Goal: Information Seeking & Learning: Learn about a topic

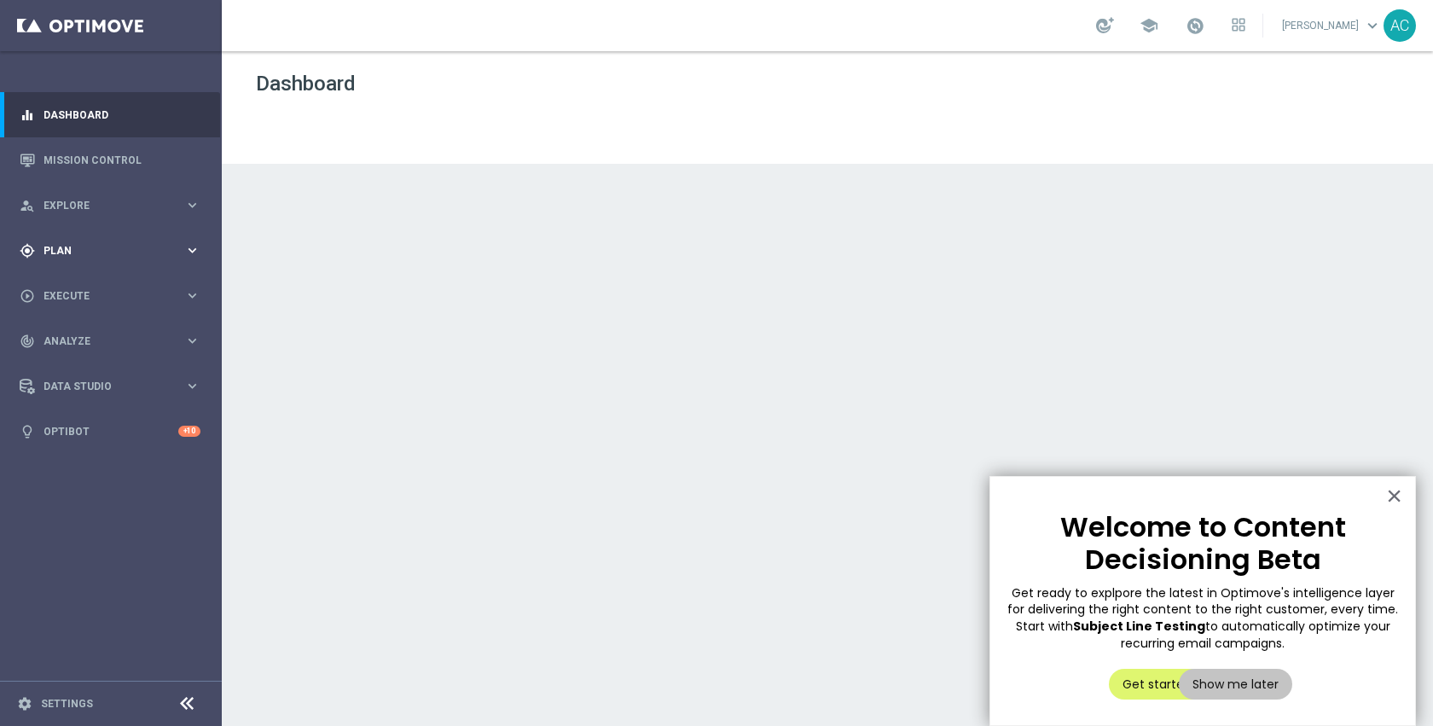
click at [144, 247] on span "Plan" at bounding box center [114, 251] width 141 height 10
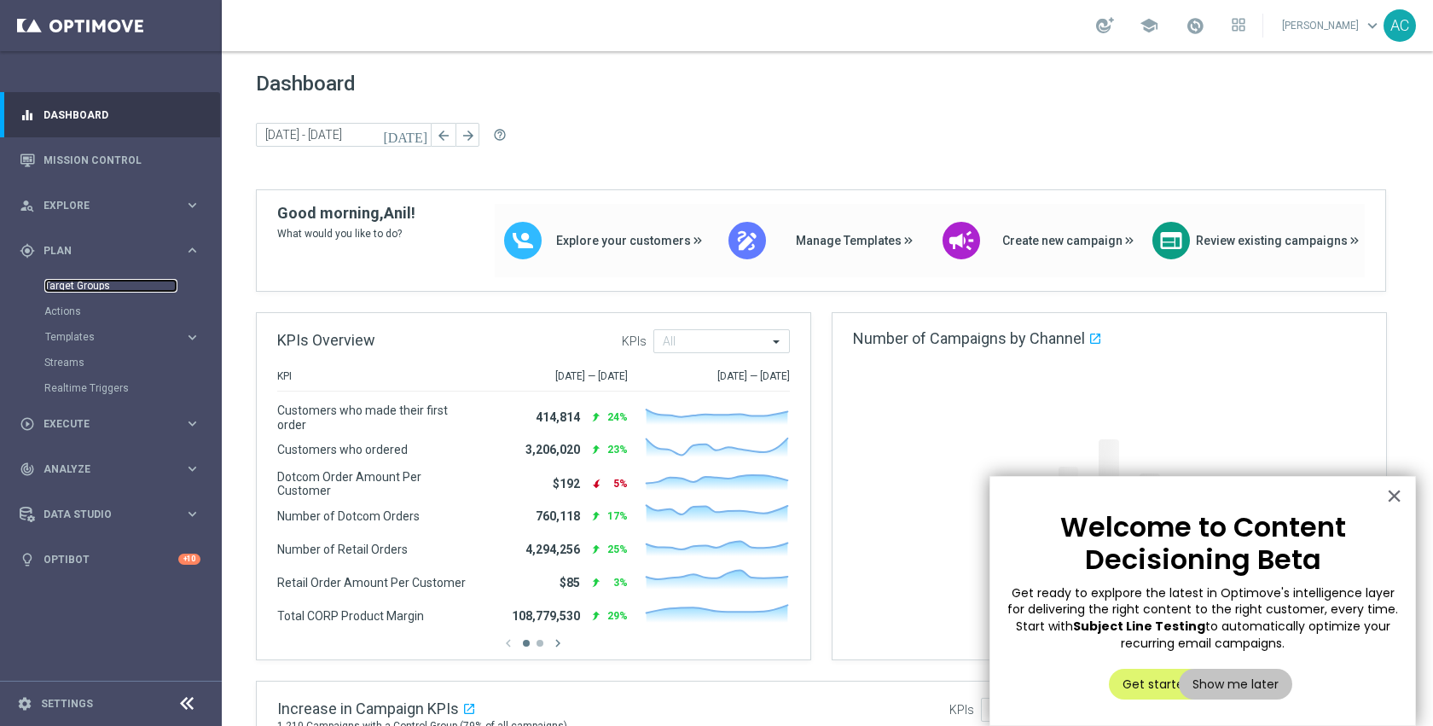
click at [82, 287] on link "Target Groups" at bounding box center [110, 286] width 133 height 14
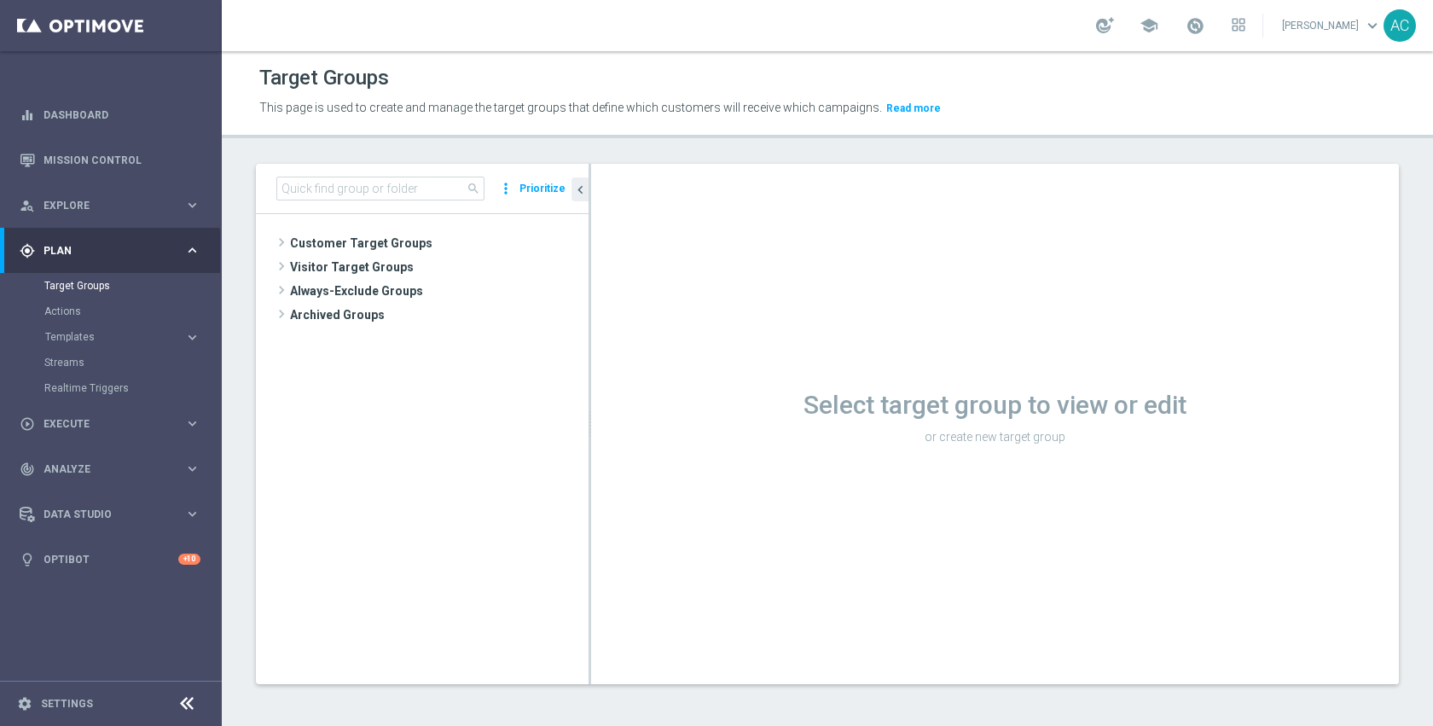
click at [412, 200] on div "search more_vert Prioritize" at bounding box center [422, 189] width 333 height 50
click at [404, 193] on input at bounding box center [380, 189] width 208 height 24
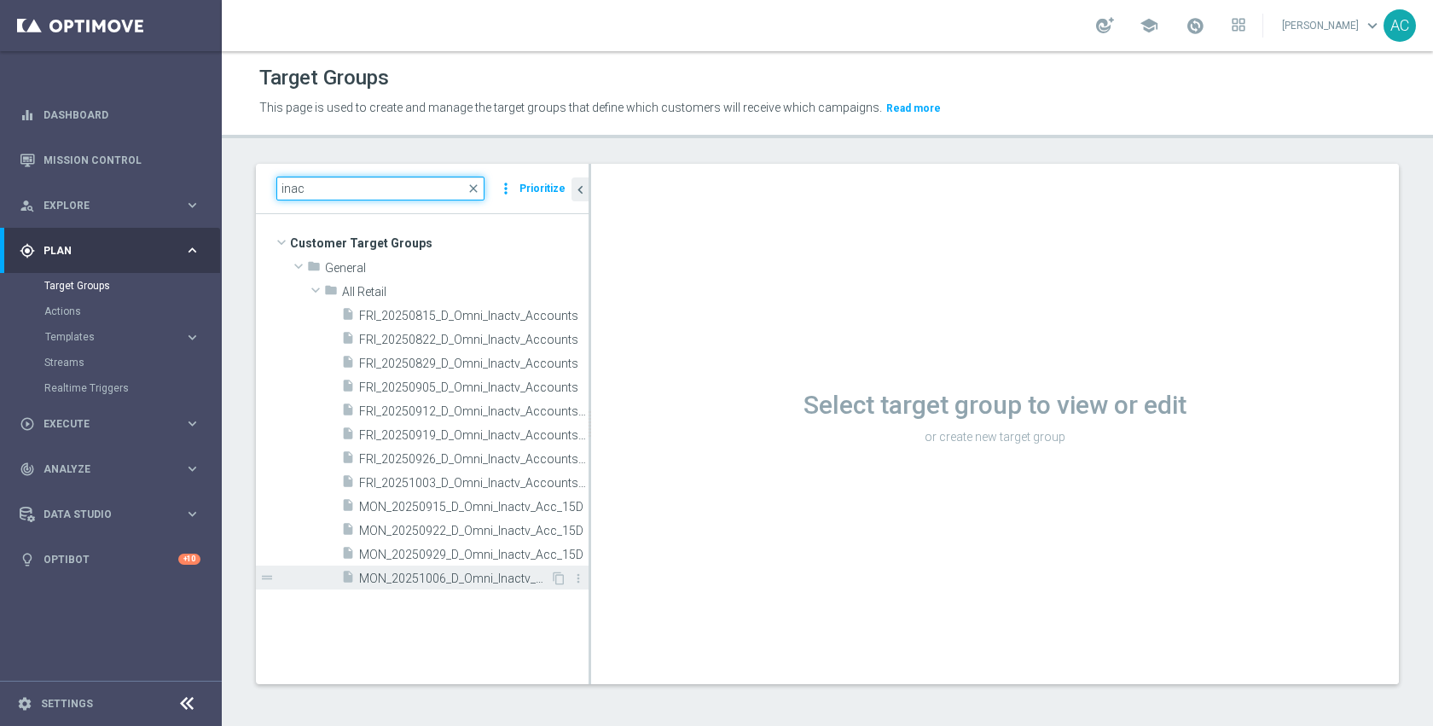
type input "inac"
click at [439, 572] on span "MON_20251006_D_Omni_Inactv_Acc_15D" at bounding box center [454, 579] width 191 height 15
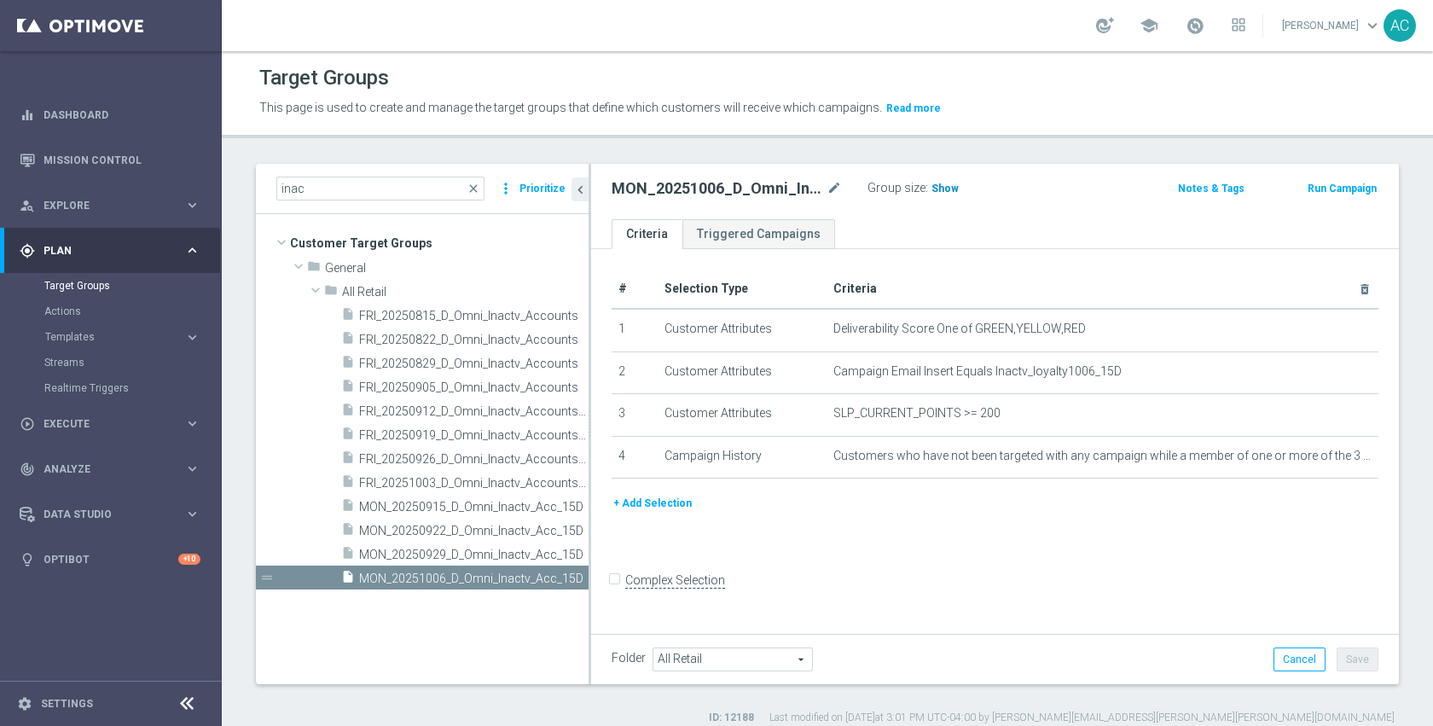
click at [942, 185] on span "Show" at bounding box center [945, 189] width 27 height 12
click at [950, 189] on span "6,534" at bounding box center [947, 191] width 30 height 16
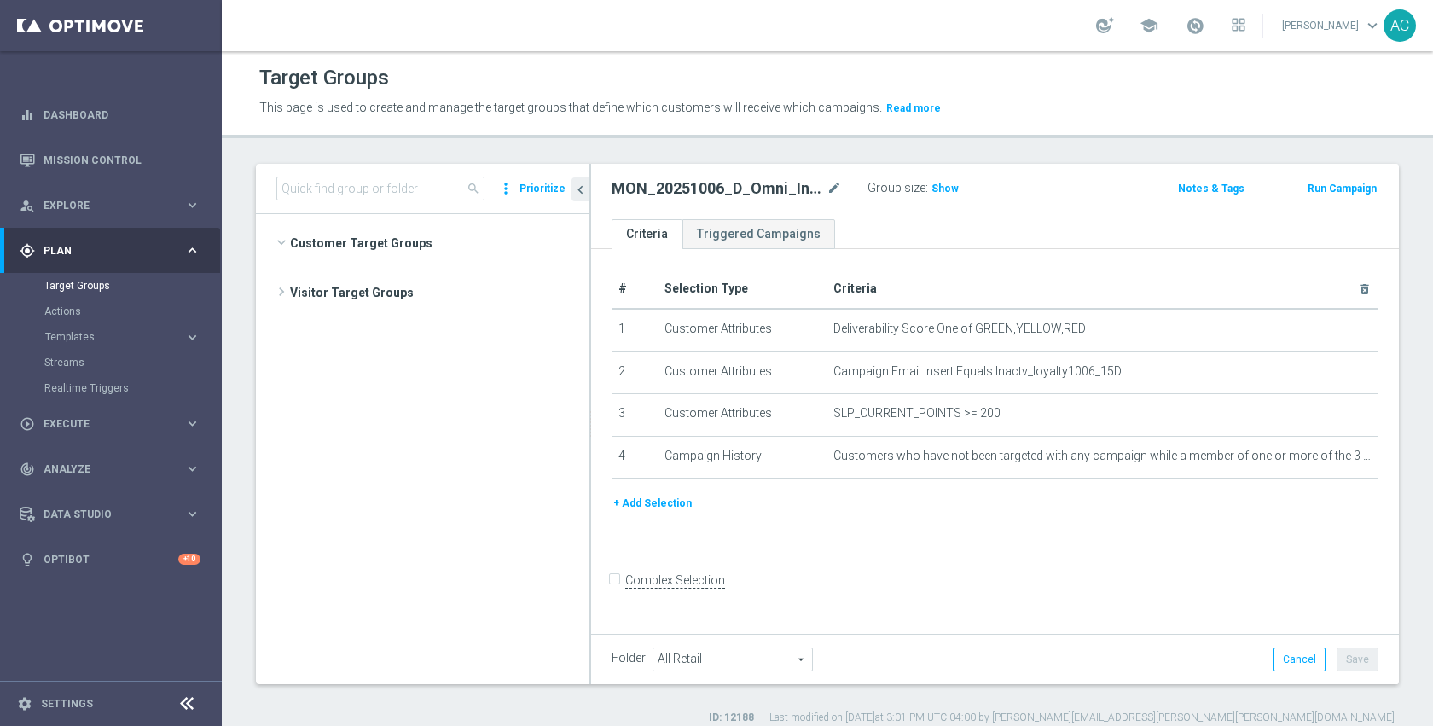
scroll to position [1362, 0]
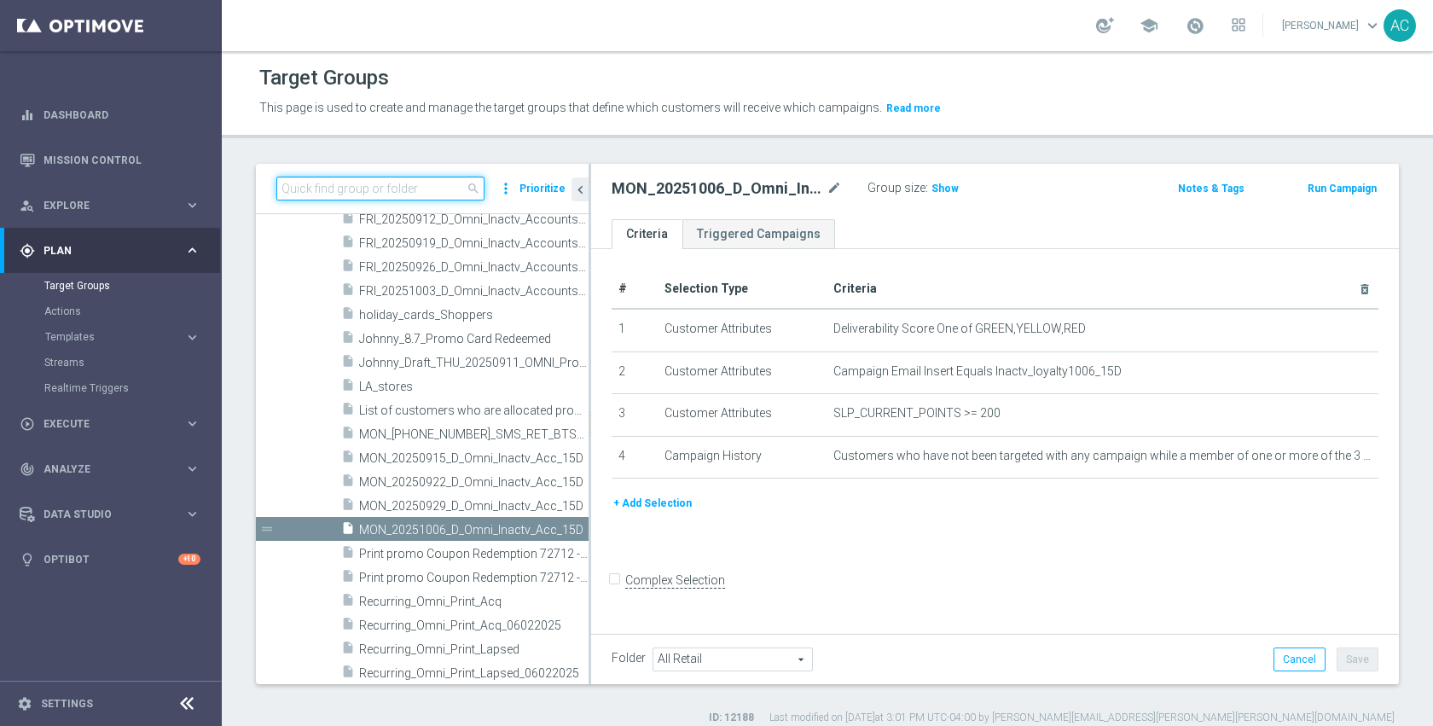
click at [438, 188] on input at bounding box center [380, 189] width 208 height 24
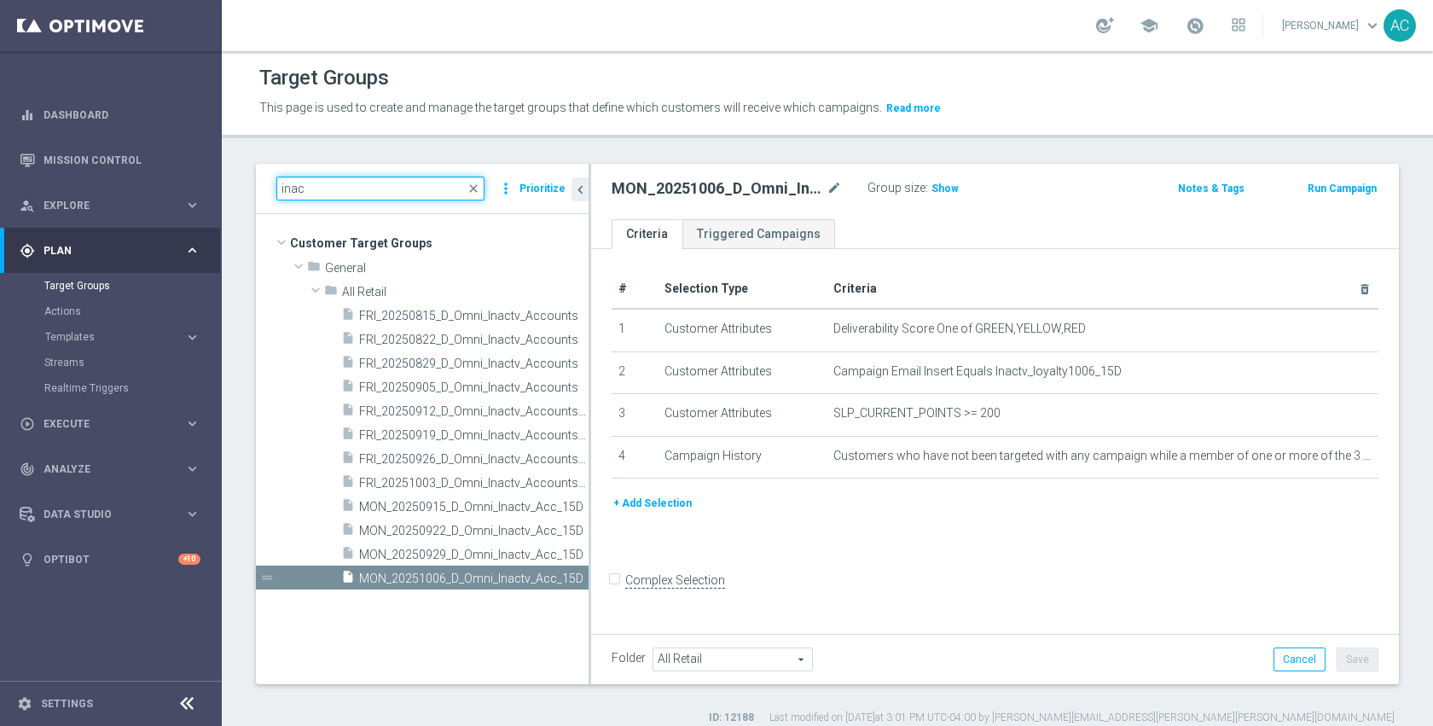
scroll to position [0, 0]
type input "inac"
click at [457, 476] on span "FRI_20251003_D_Omni_Inactv_Accounts_45D" at bounding box center [454, 483] width 191 height 15
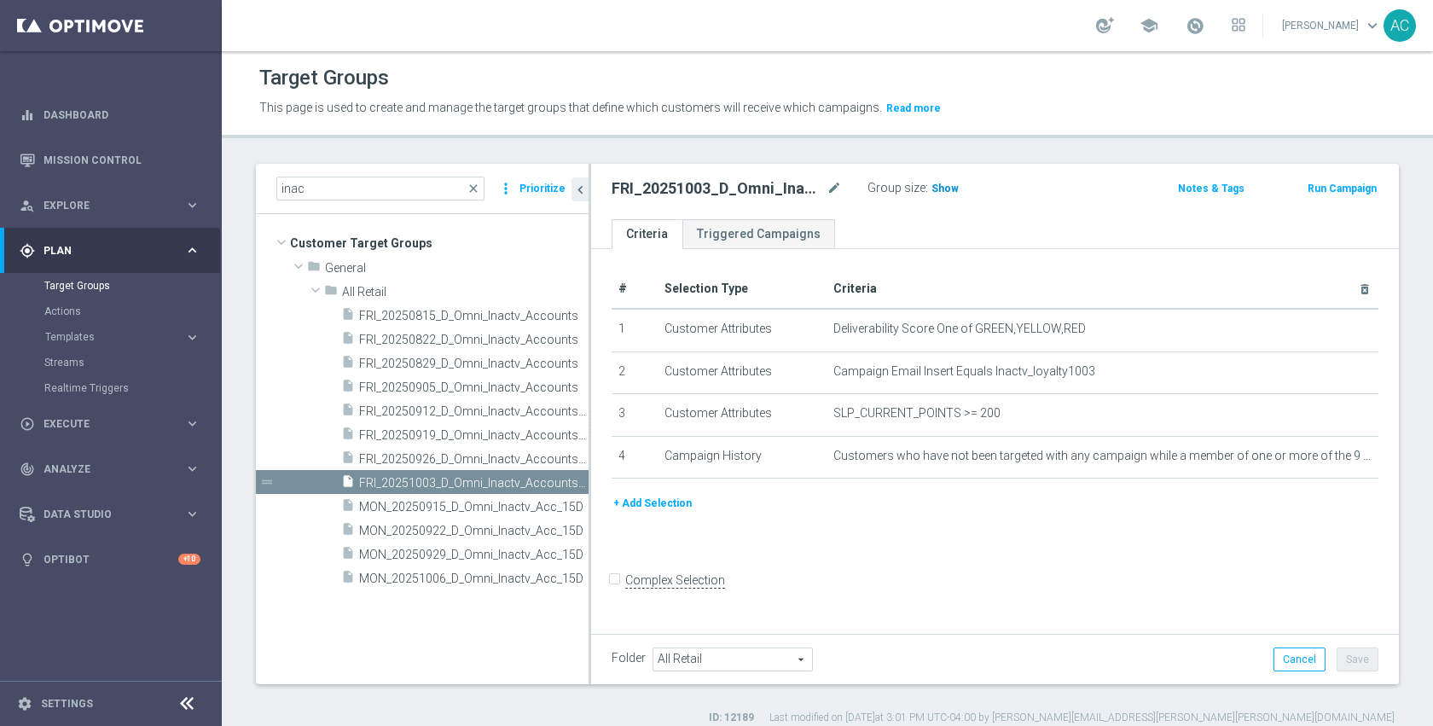
click at [947, 189] on span "Show" at bounding box center [945, 189] width 27 height 12
click at [947, 189] on span "5,388" at bounding box center [947, 191] width 30 height 16
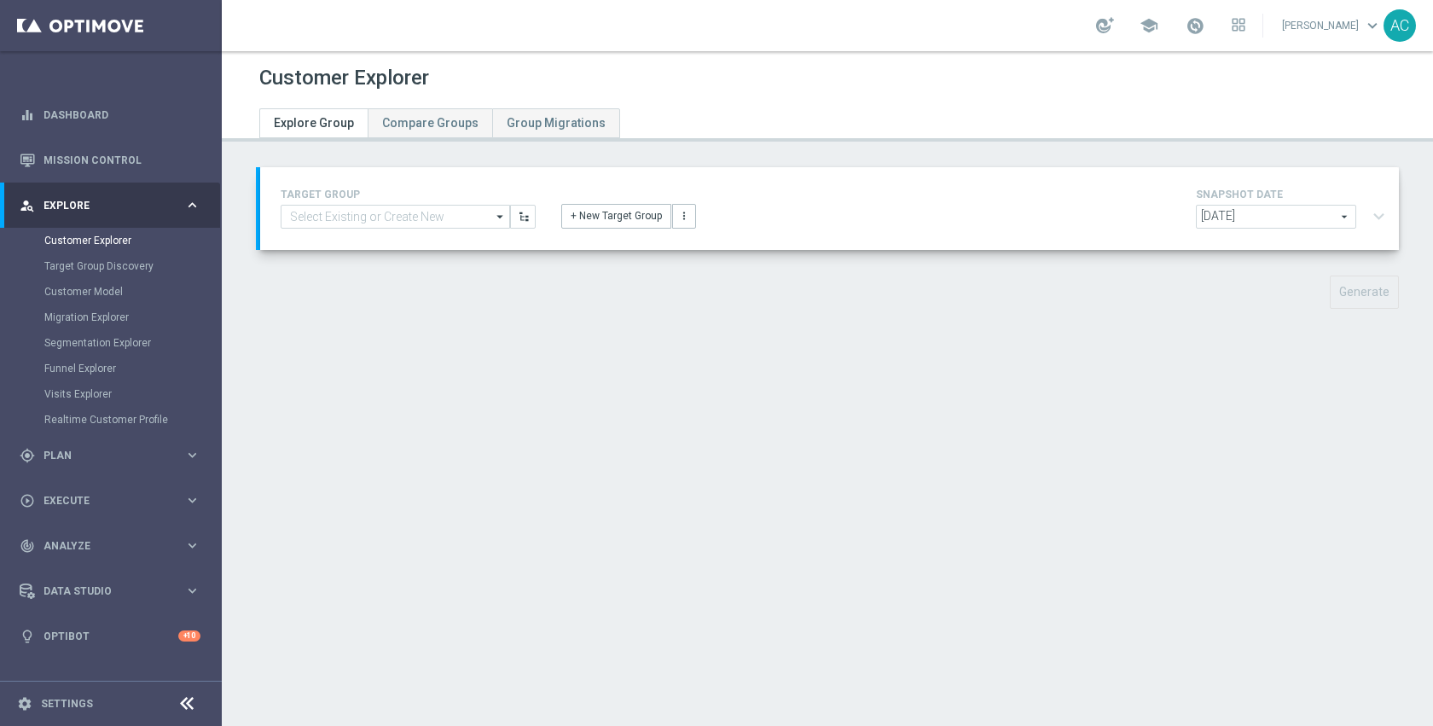
type input "MON_20251006_D_Omni_Inactv_Acc_15D"
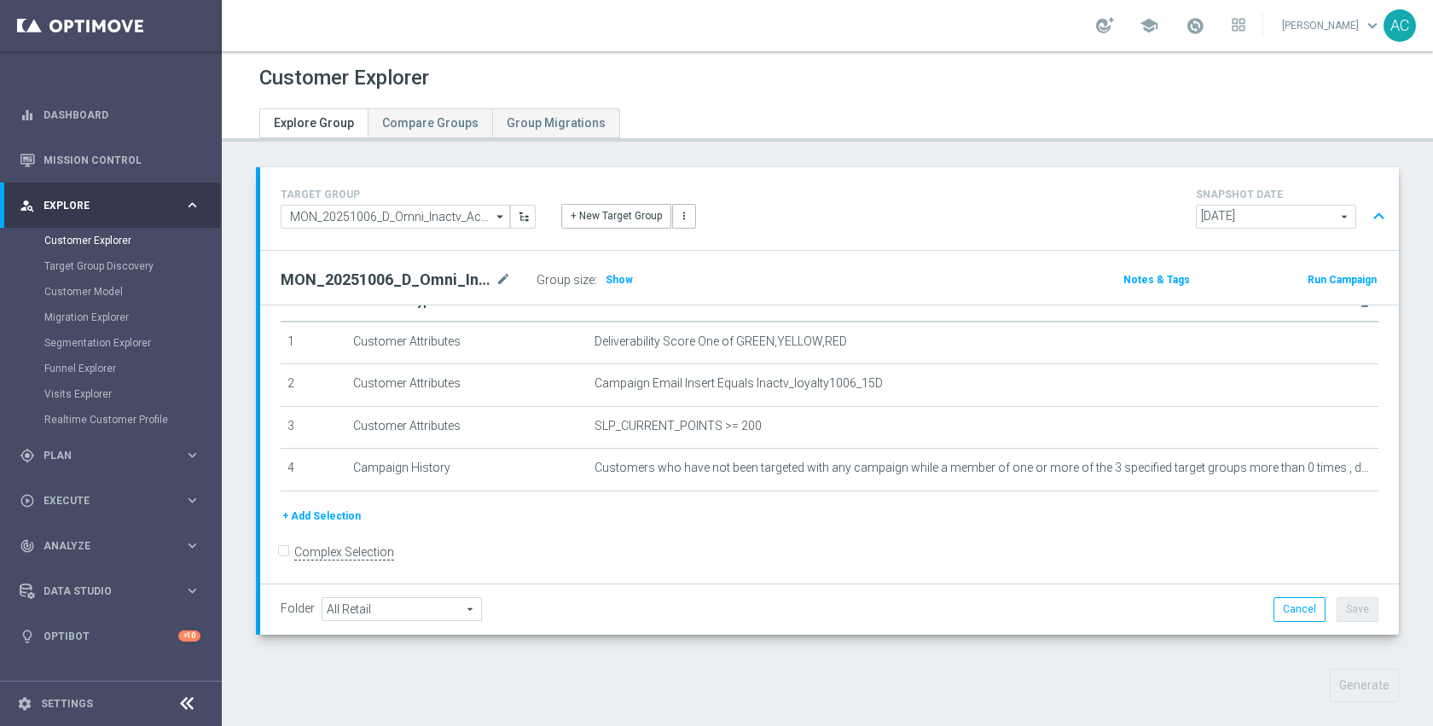
scroll to position [252, 0]
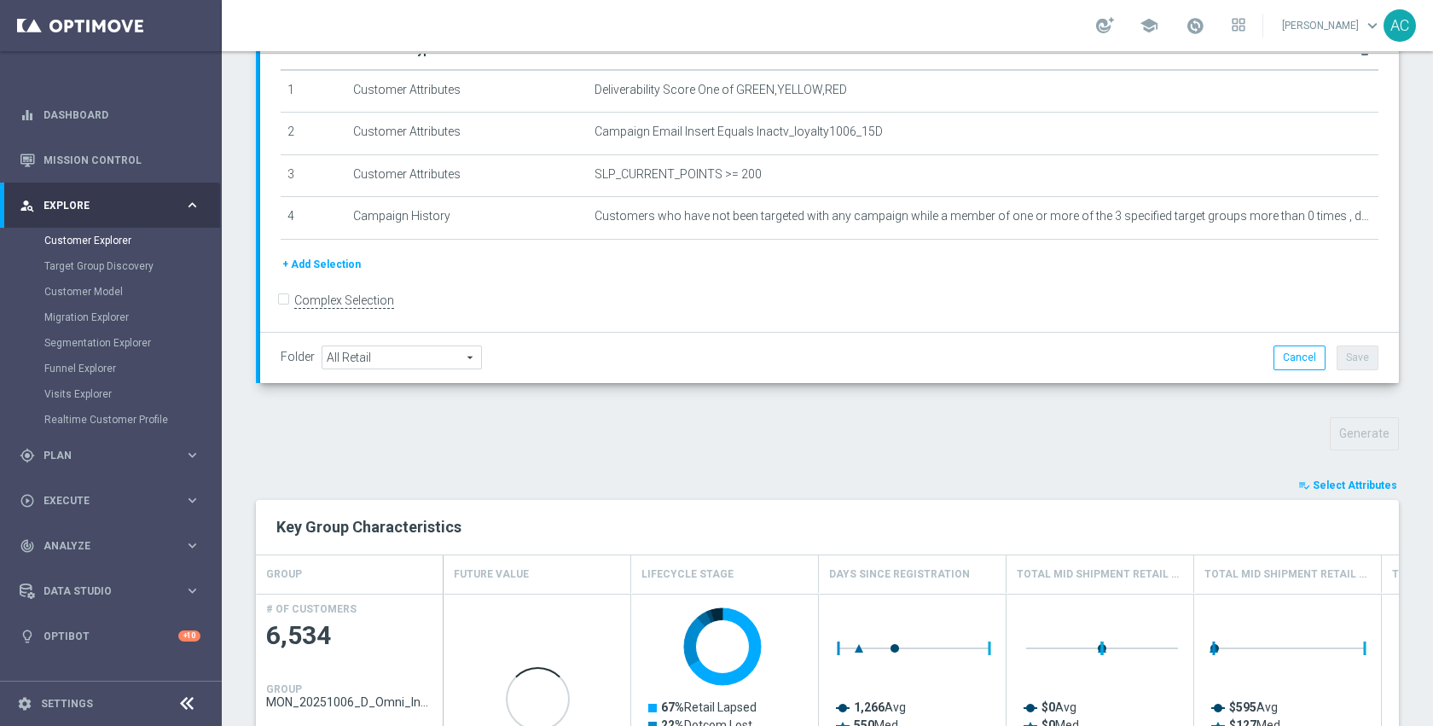
click at [1357, 479] on span "Select Attributes" at bounding box center [1355, 485] width 84 height 12
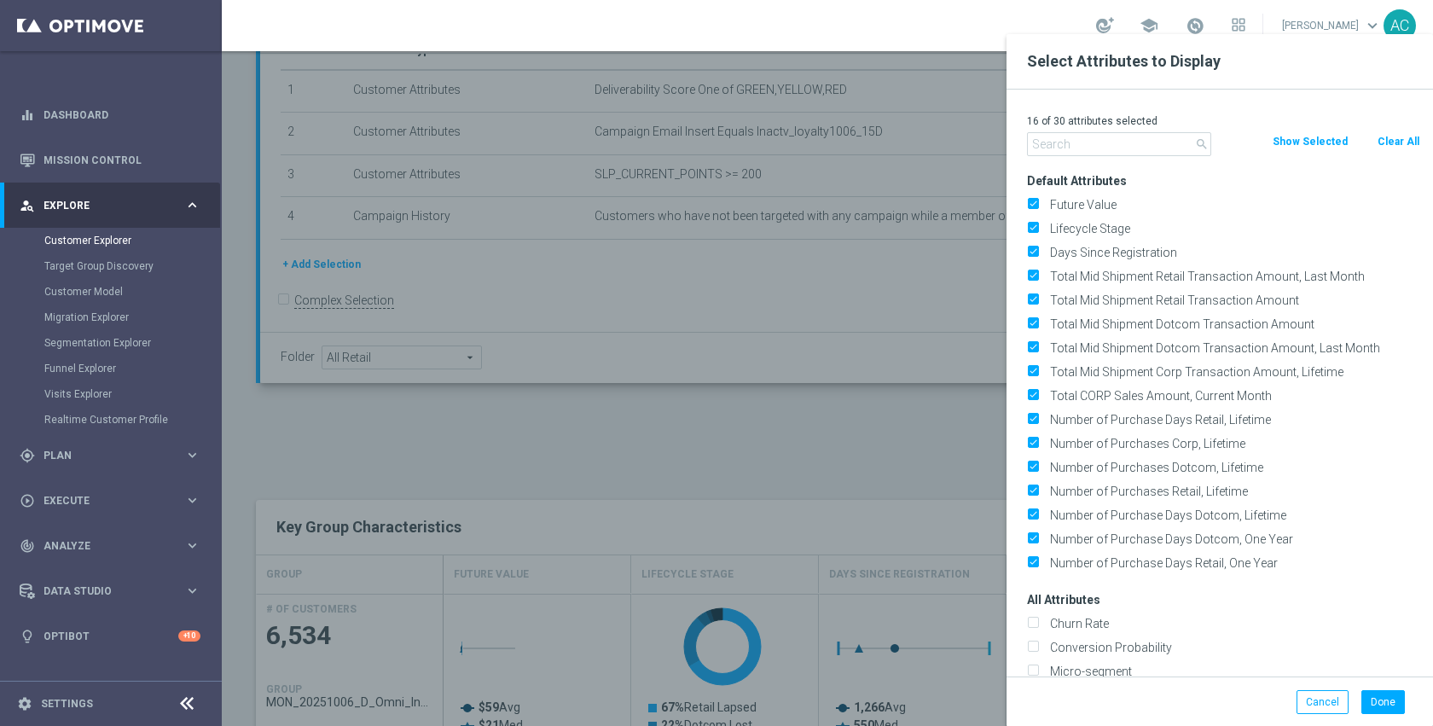
click at [1391, 137] on button "Clear All" at bounding box center [1398, 141] width 45 height 19
checkbox input "false"
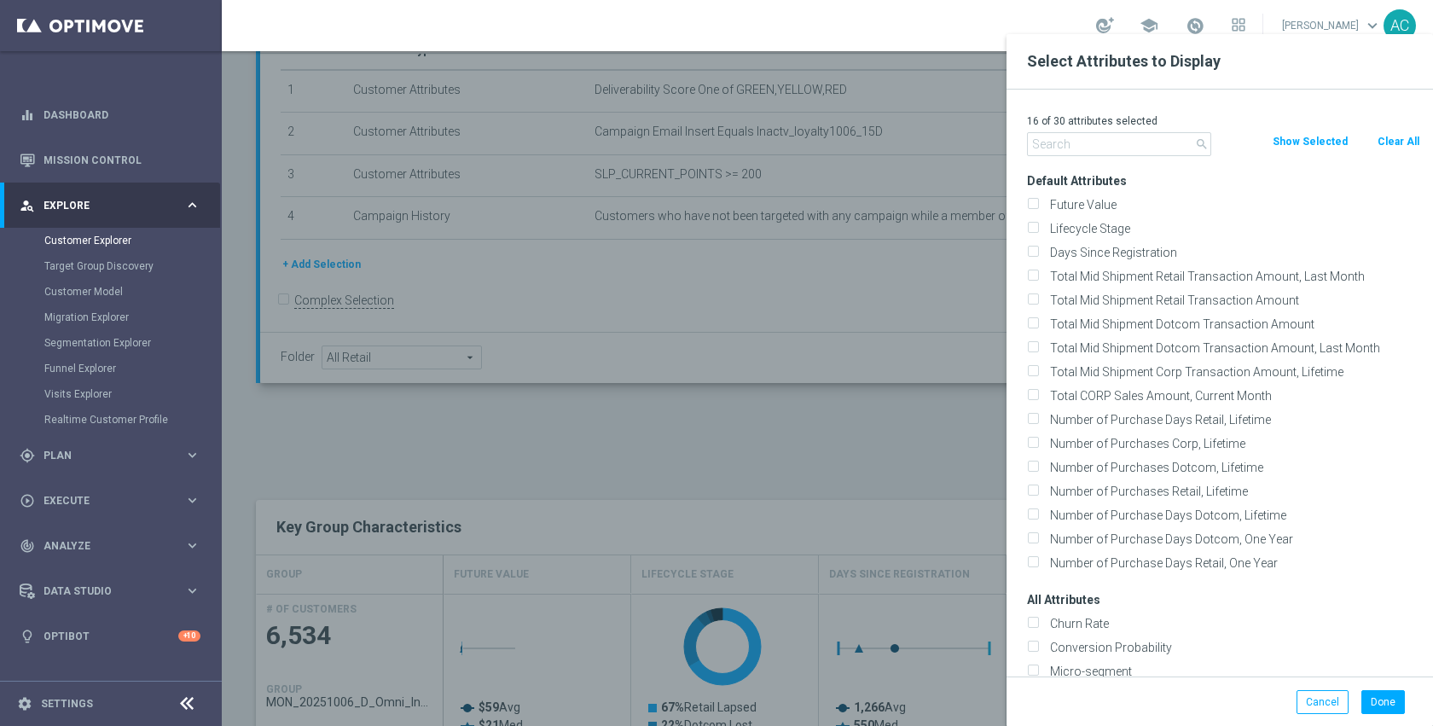
checkbox input "false"
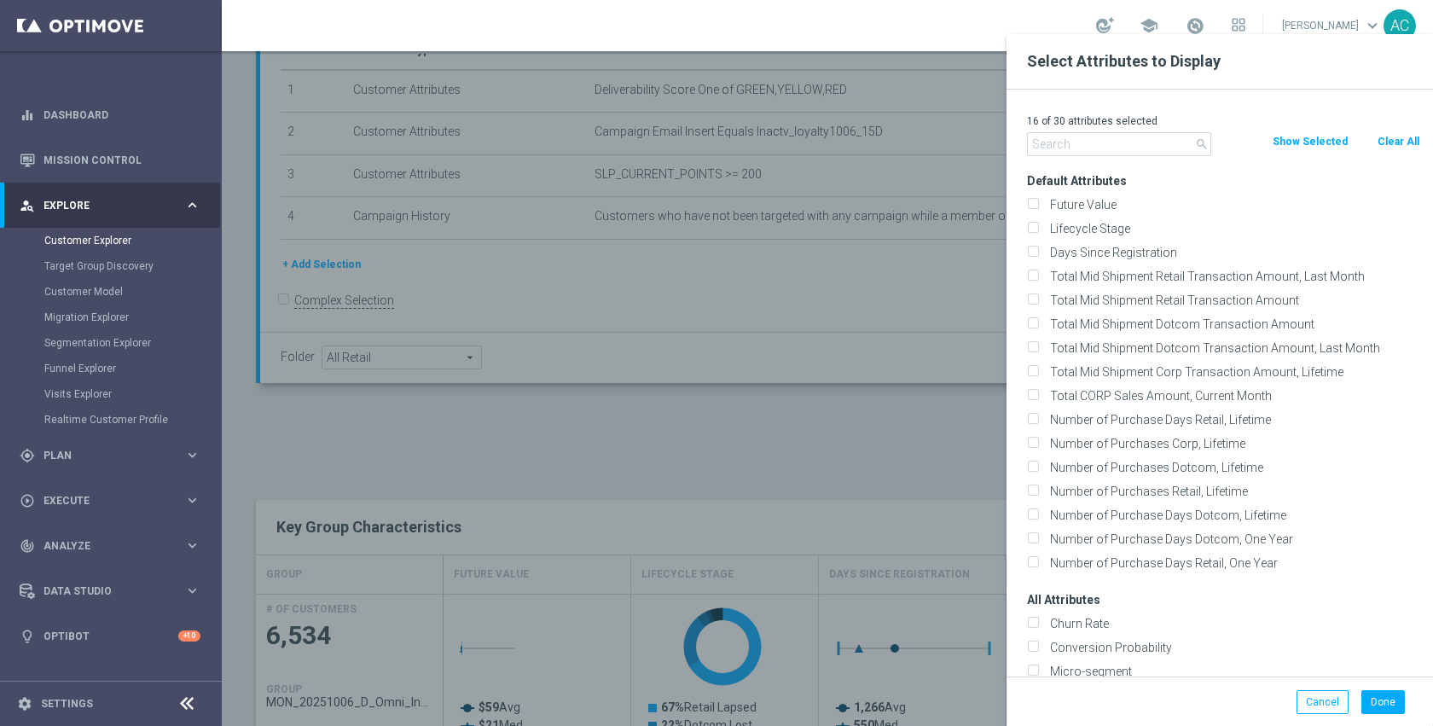
checkbox input "false"
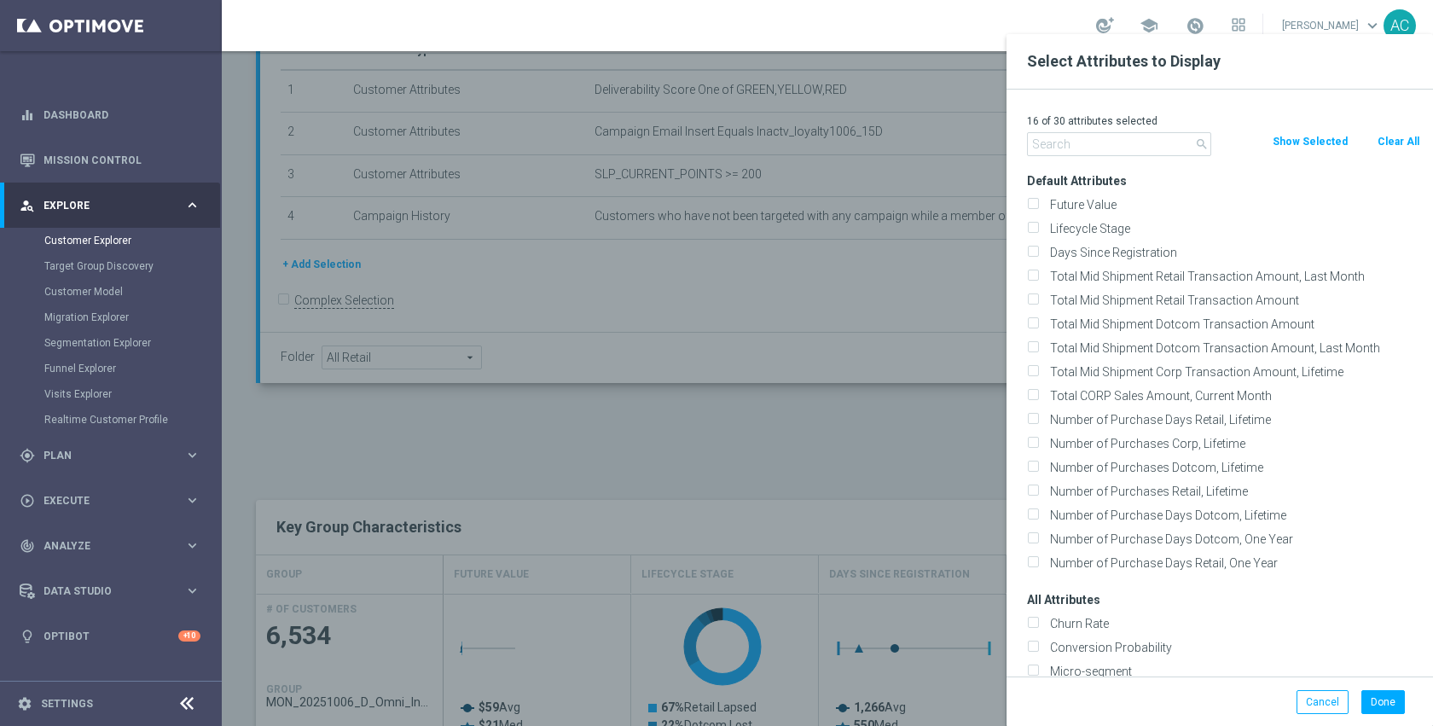
checkbox input "false"
click at [1112, 148] on input "text" at bounding box center [1119, 144] width 184 height 24
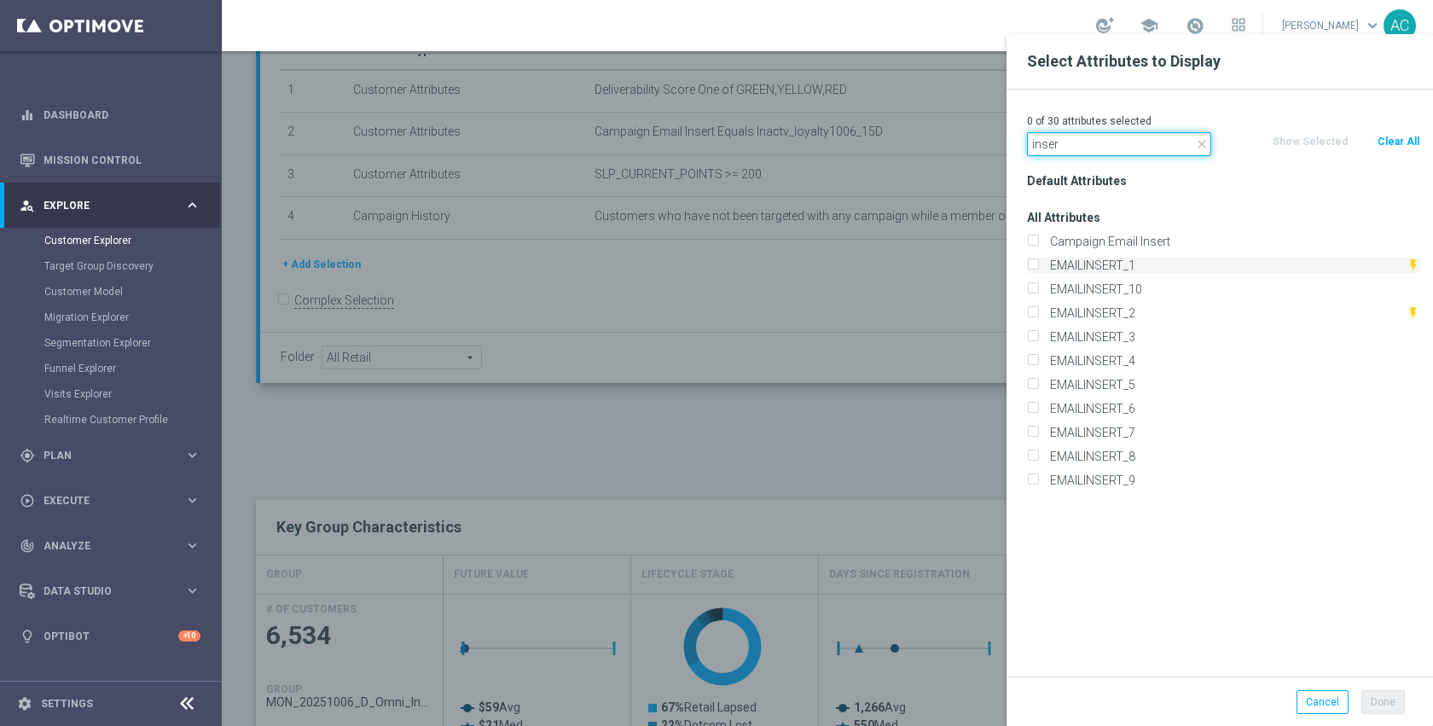
type input "inser"
click at [1119, 266] on label "EMAILINSERT_1" at bounding box center [1225, 265] width 363 height 15
click at [1038, 266] on input "EMAILINSERT_1" at bounding box center [1032, 267] width 11 height 11
checkbox input "true"
click at [1123, 312] on label "EMAILINSERT_2" at bounding box center [1225, 312] width 363 height 15
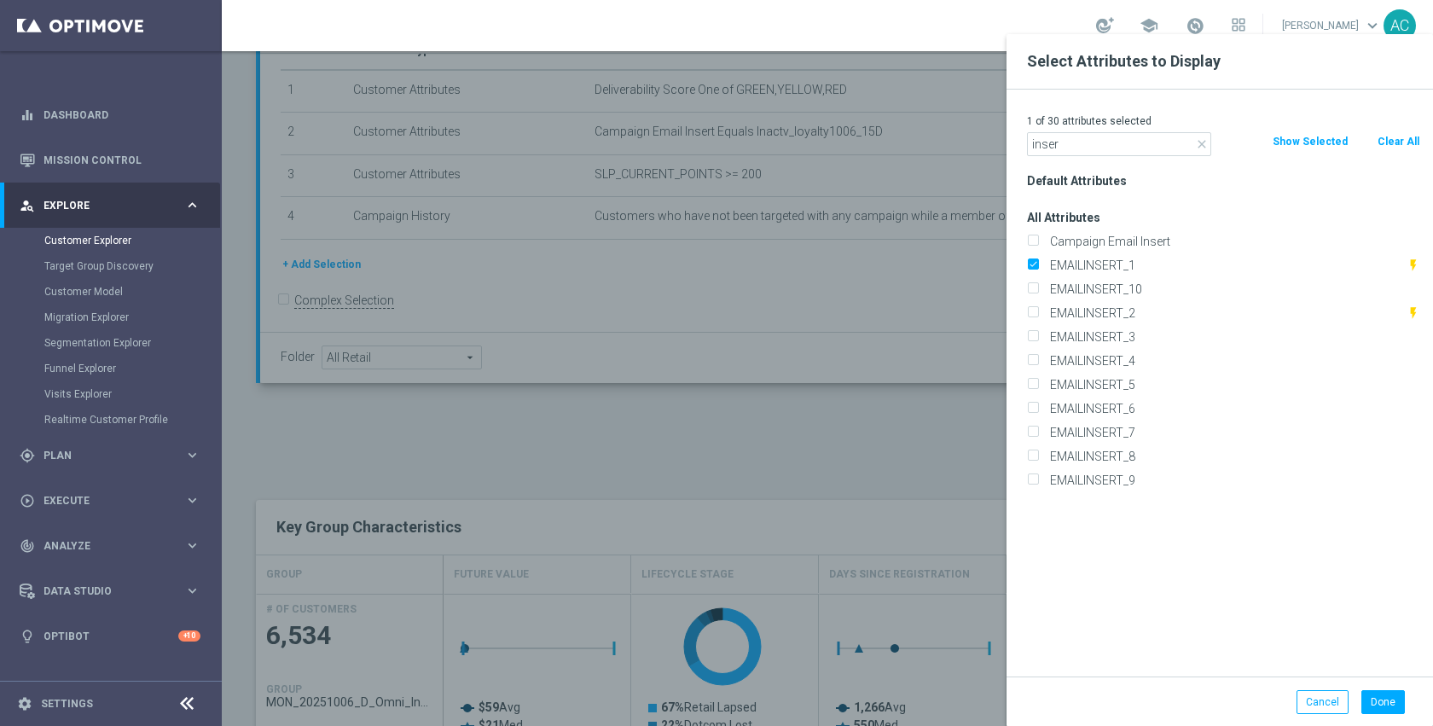
click at [1038, 312] on input "EMAILINSERT_2" at bounding box center [1032, 315] width 11 height 11
checkbox input "true"
click at [1123, 334] on label "EMAILINSERT_3" at bounding box center [1232, 336] width 376 height 15
click at [1038, 334] on input "EMAILINSERT_3" at bounding box center [1032, 339] width 11 height 11
checkbox input "true"
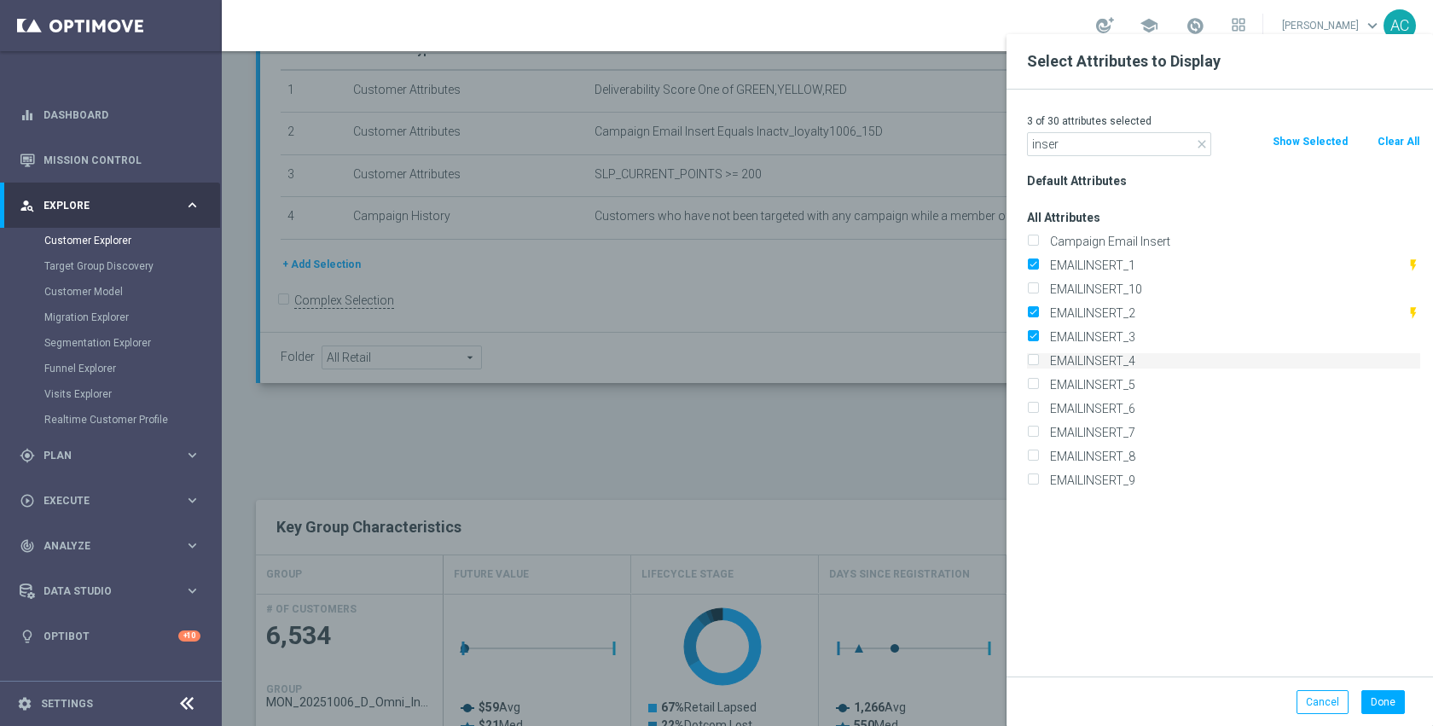
click at [1127, 367] on label "EMAILINSERT_4" at bounding box center [1232, 360] width 376 height 15
click at [1038, 367] on input "EMAILINSERT_4" at bounding box center [1032, 362] width 11 height 11
checkbox input "true"
click at [1386, 699] on button "Done" at bounding box center [1384, 702] width 44 height 24
type input "Search"
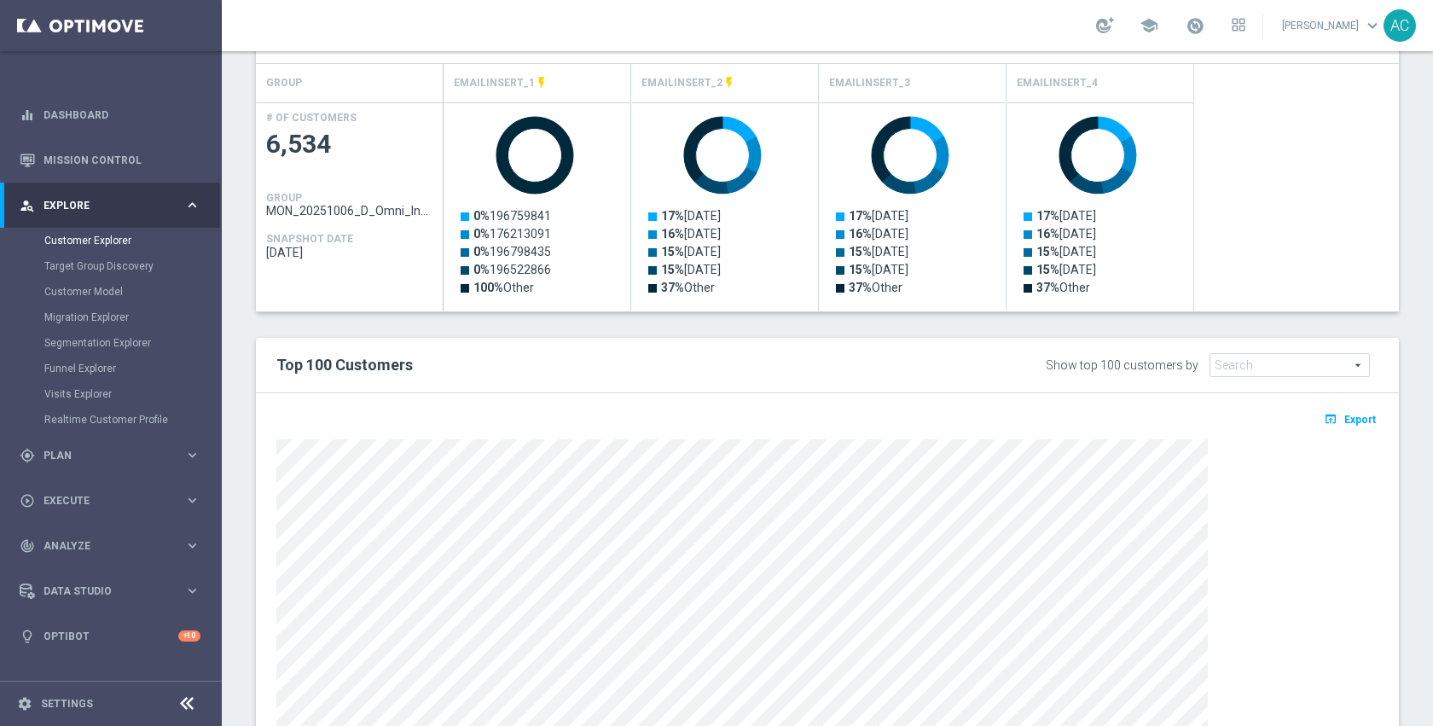
scroll to position [550, 0]
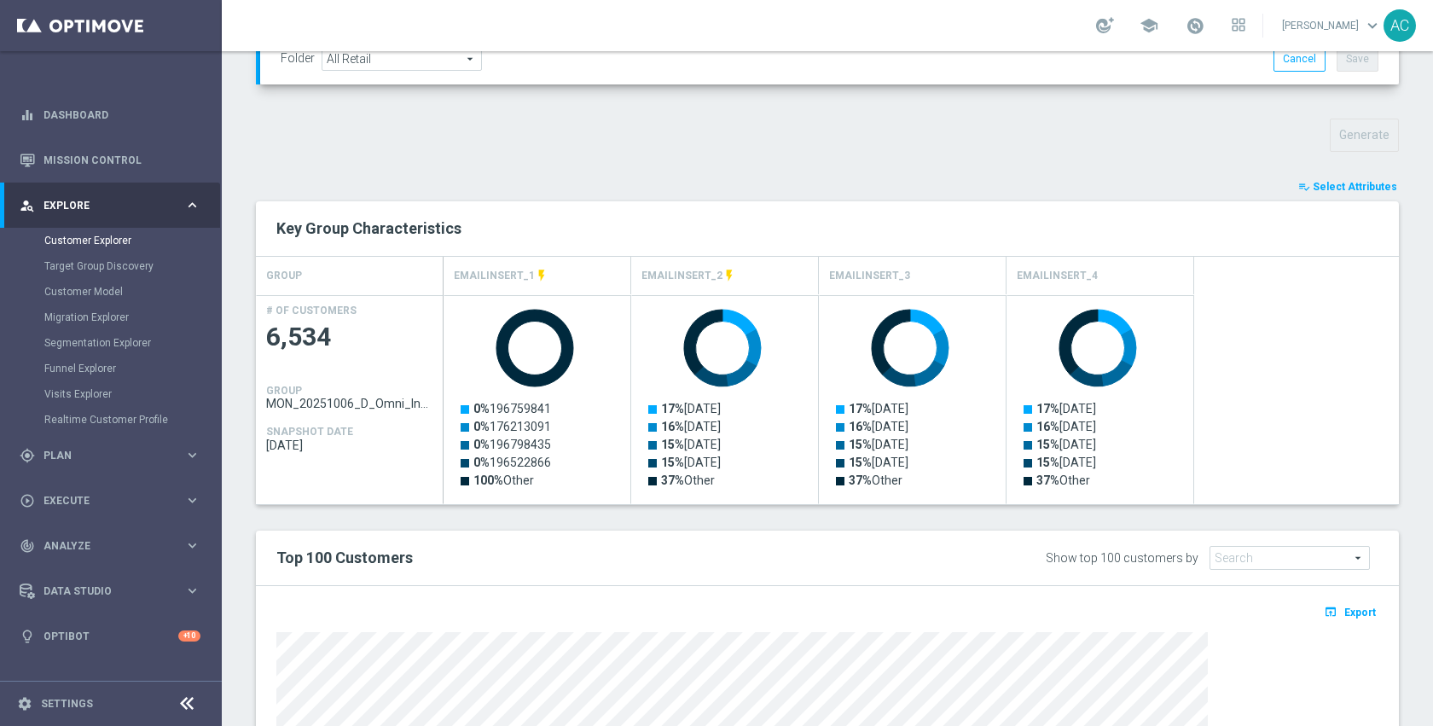
click at [1338, 184] on span "Select Attributes" at bounding box center [1355, 187] width 84 height 12
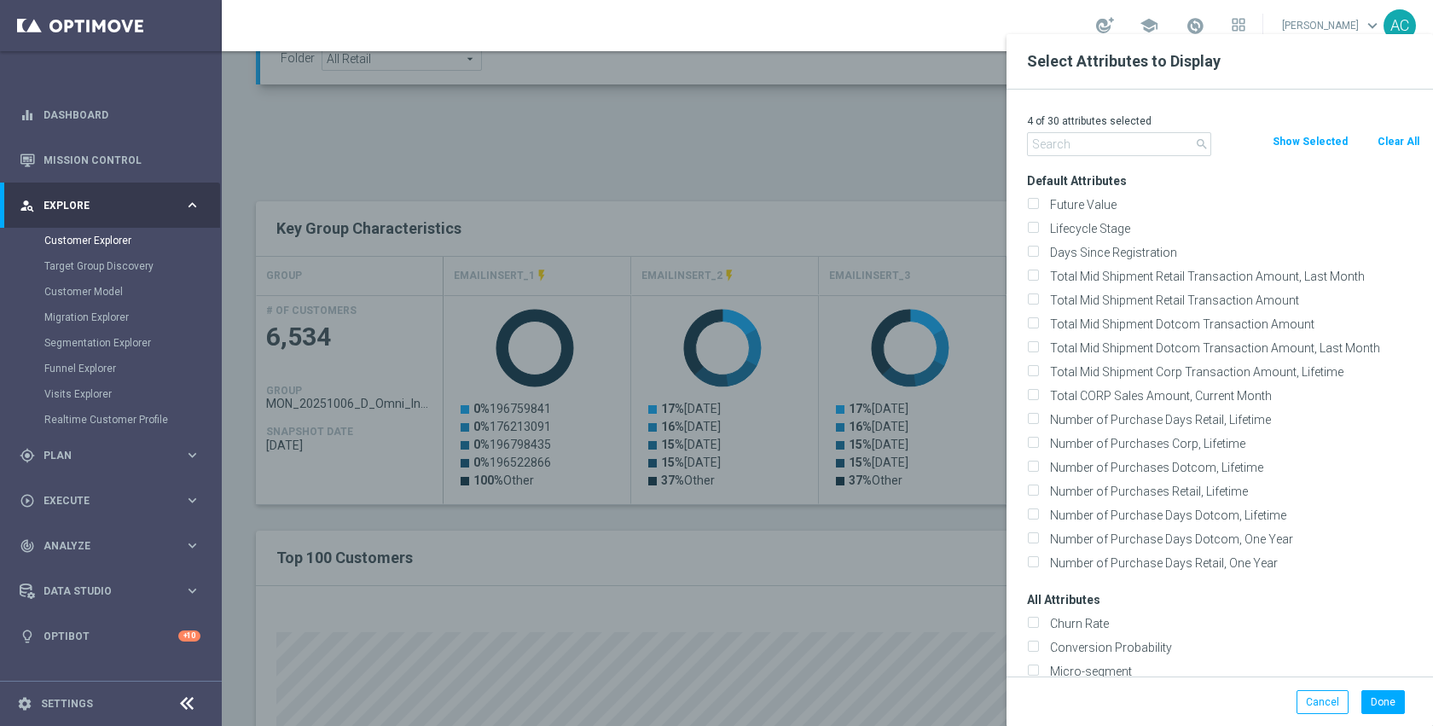
click at [1309, 139] on button "Show Selected" at bounding box center [1310, 141] width 78 height 19
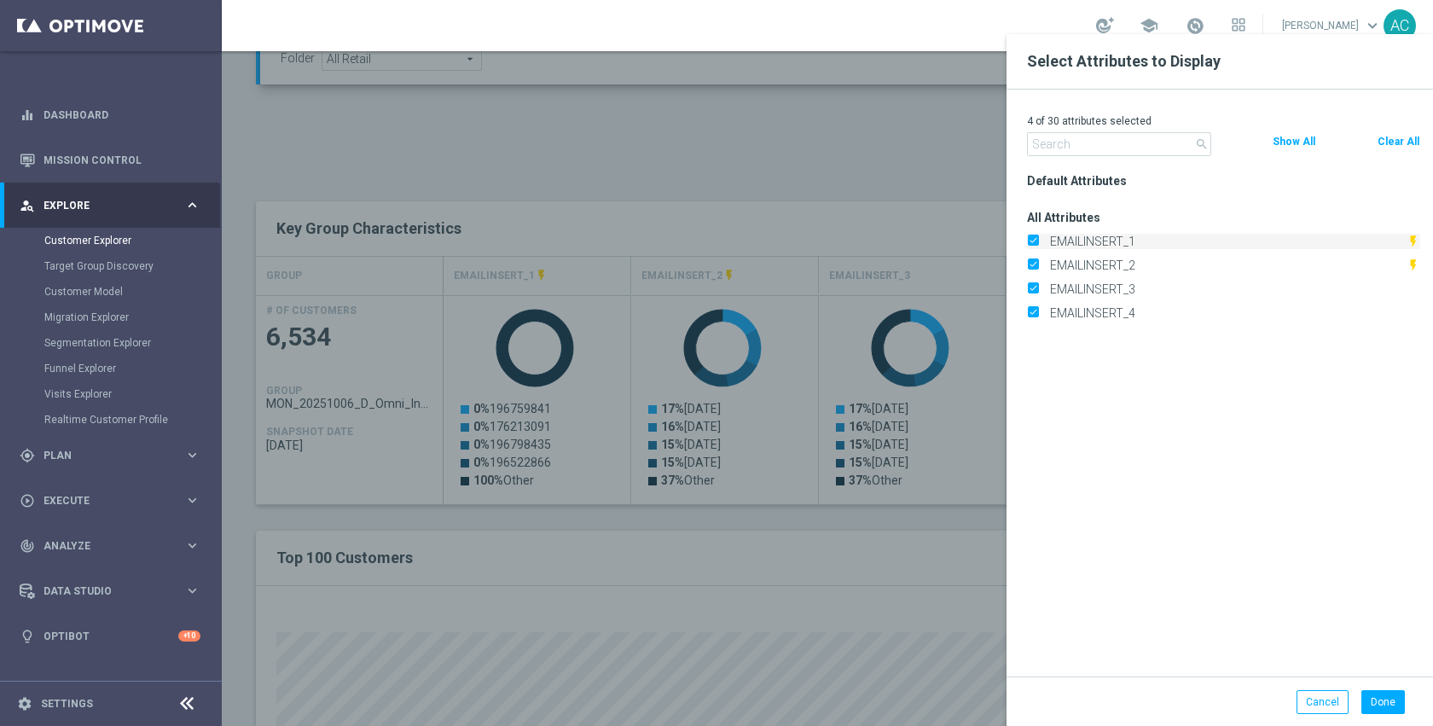
click at [1124, 241] on label "EMAILINSERT_1" at bounding box center [1225, 241] width 363 height 15
click at [1038, 241] on input "EMAILINSERT_1" at bounding box center [1032, 243] width 11 height 11
click at [1383, 704] on button "Done" at bounding box center [1384, 702] width 44 height 24
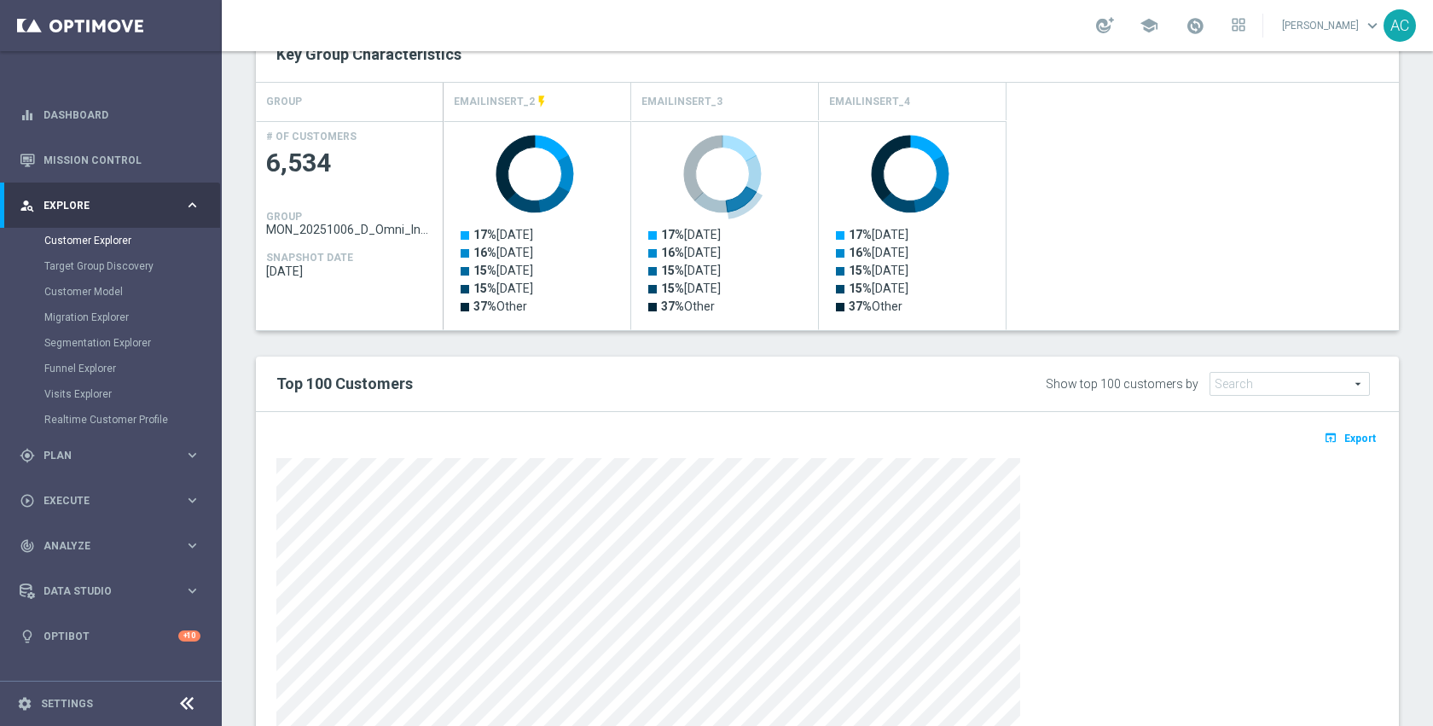
scroll to position [842, 0]
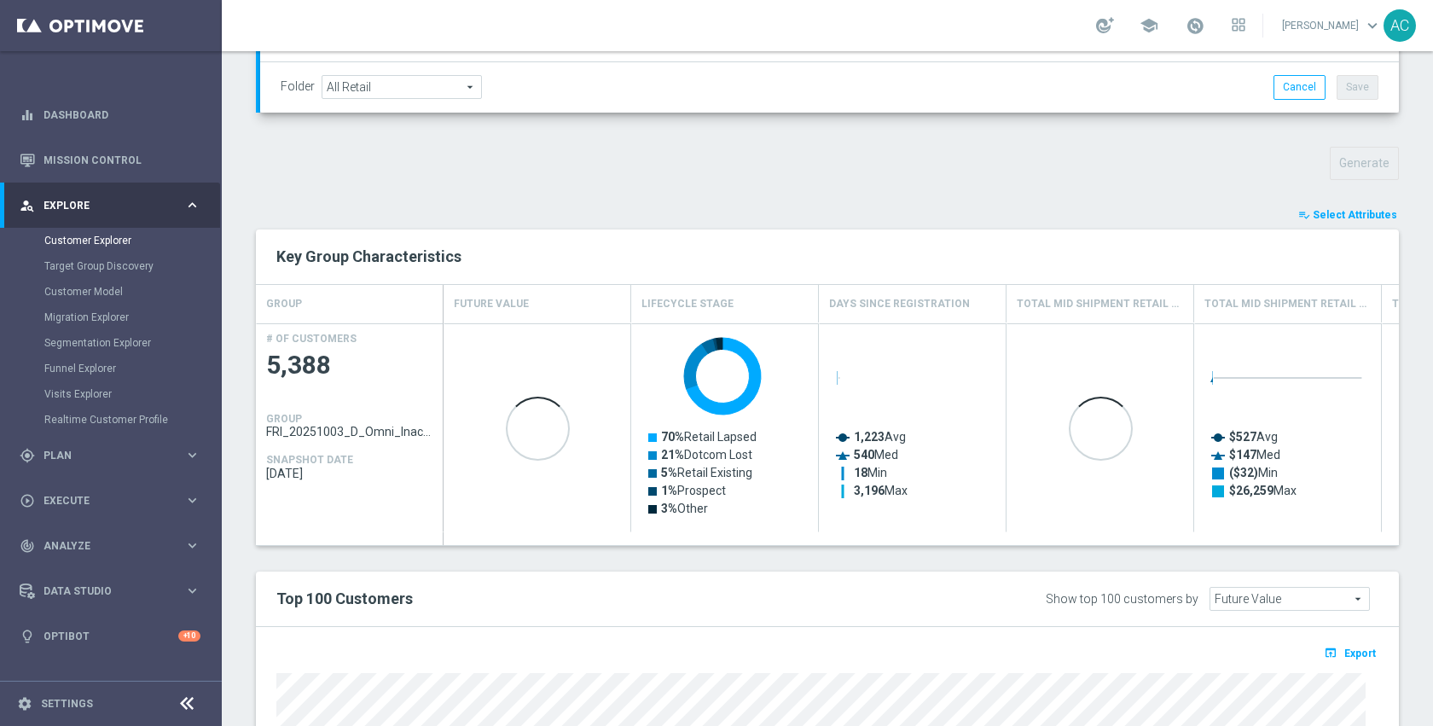
scroll to position [580, 0]
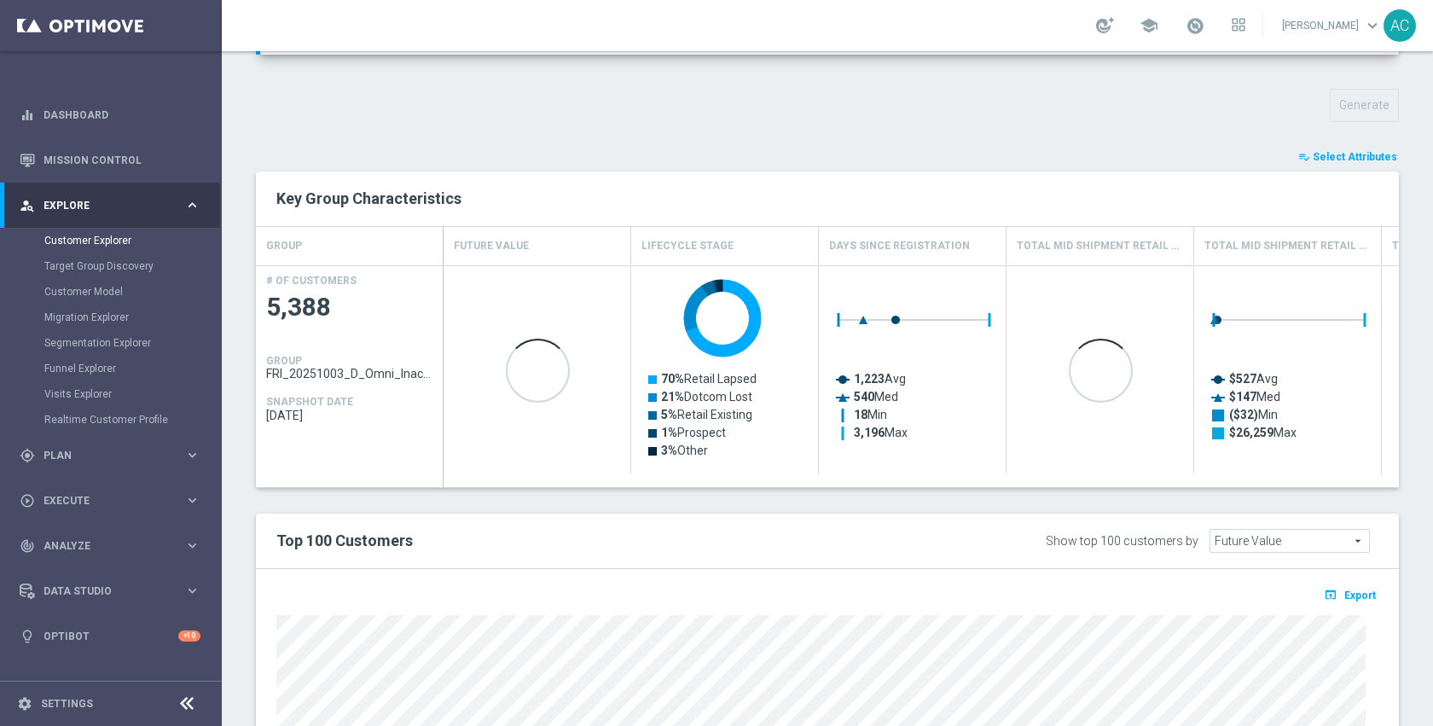
click at [1358, 148] on button "playlist_add_check Select Attributes" at bounding box center [1348, 157] width 102 height 19
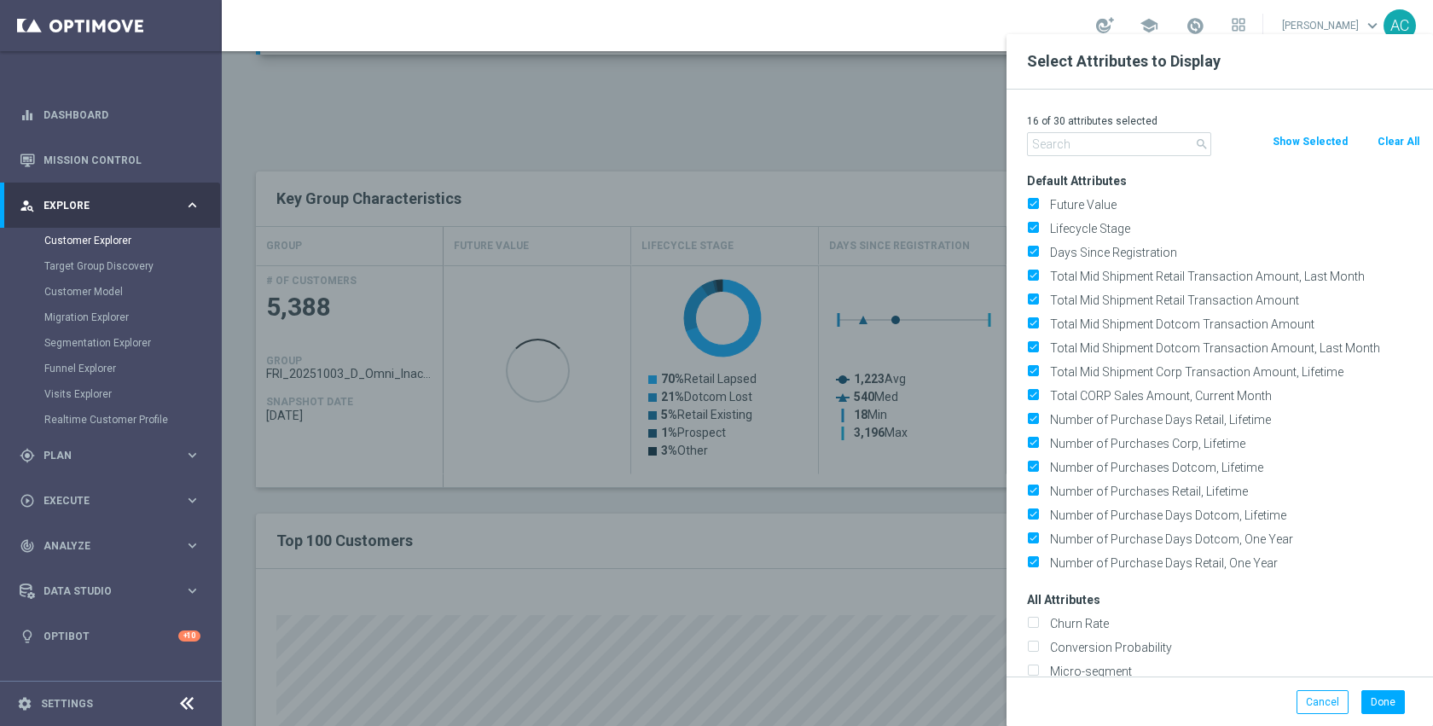
click at [1314, 142] on button "Show Selected" at bounding box center [1310, 141] width 78 height 19
click at [1390, 142] on button "Clear All" at bounding box center [1398, 141] width 45 height 19
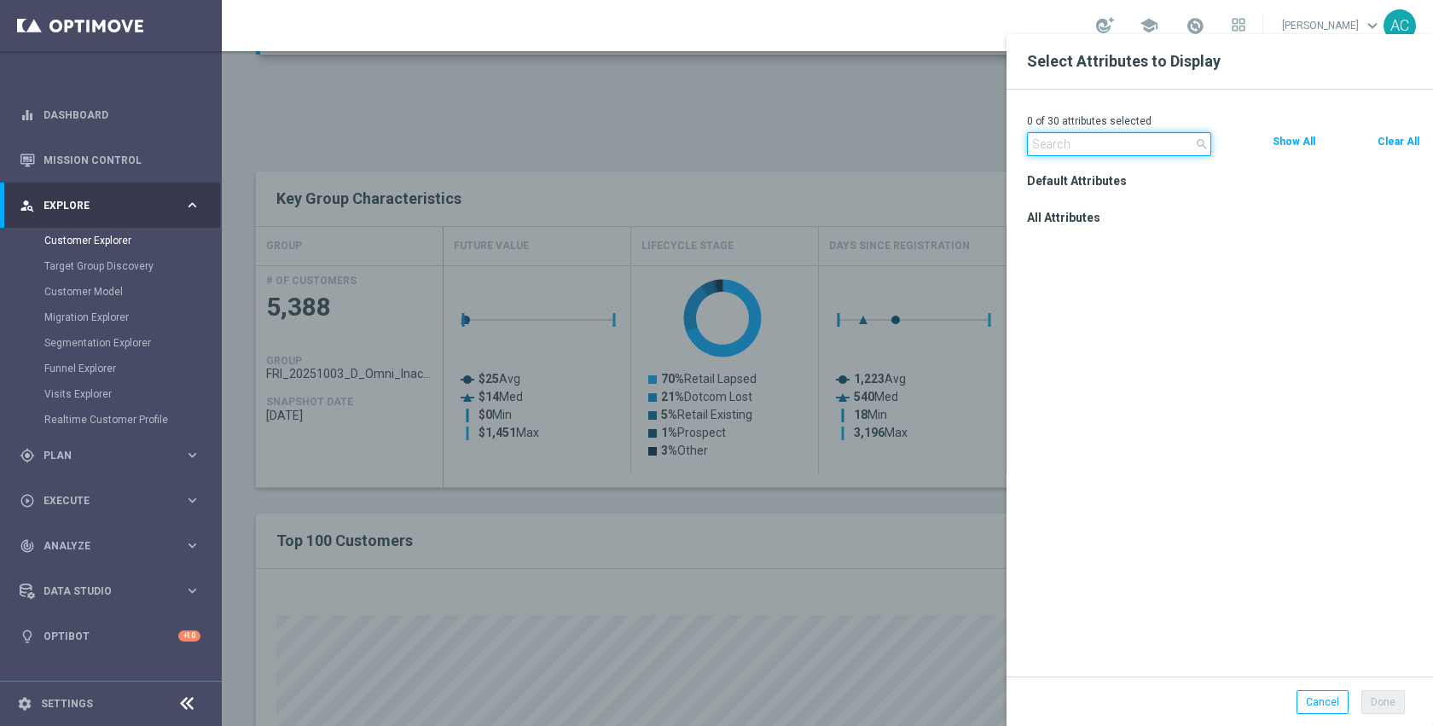
click at [1145, 143] on input "text" at bounding box center [1119, 144] width 184 height 24
type input "inser"
click at [1199, 144] on icon "close" at bounding box center [1202, 144] width 14 height 14
click at [1297, 142] on button "Show All" at bounding box center [1294, 141] width 46 height 19
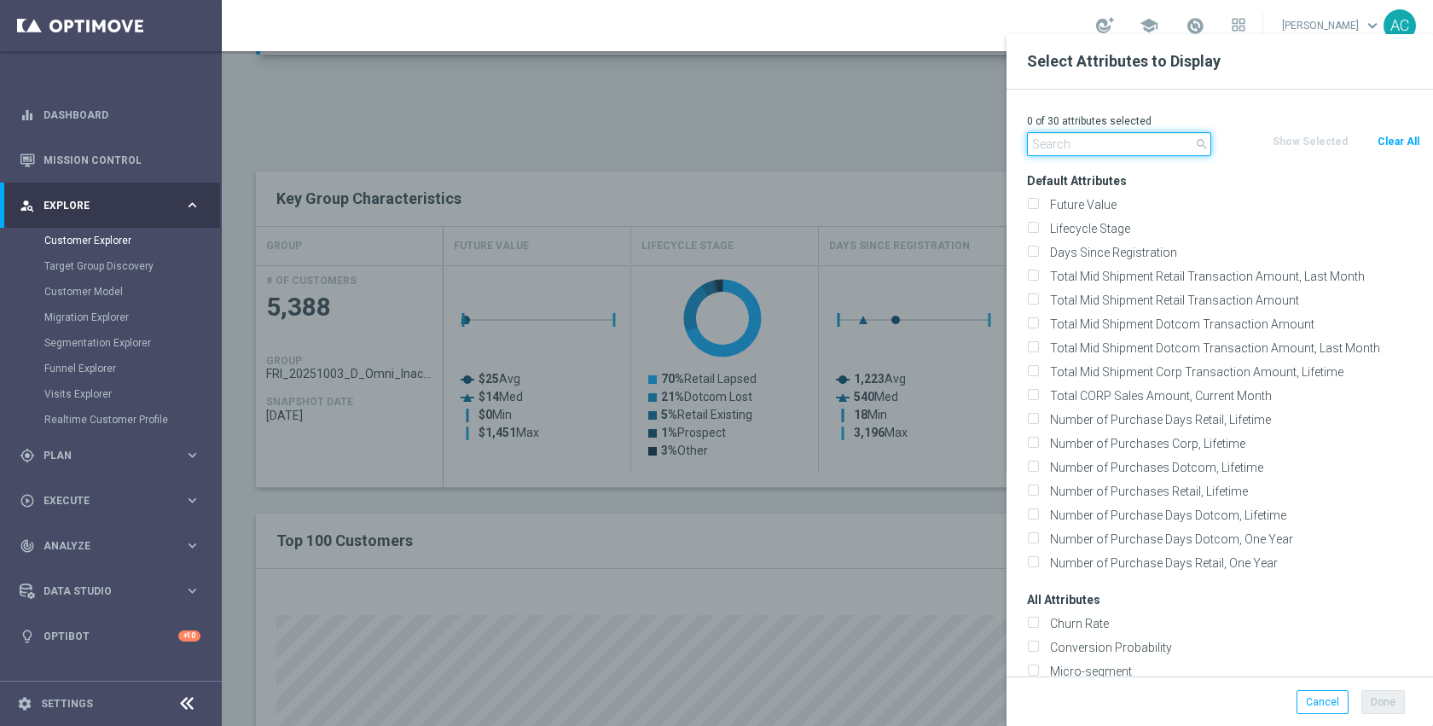
click at [1146, 142] on input "text" at bounding box center [1119, 144] width 184 height 24
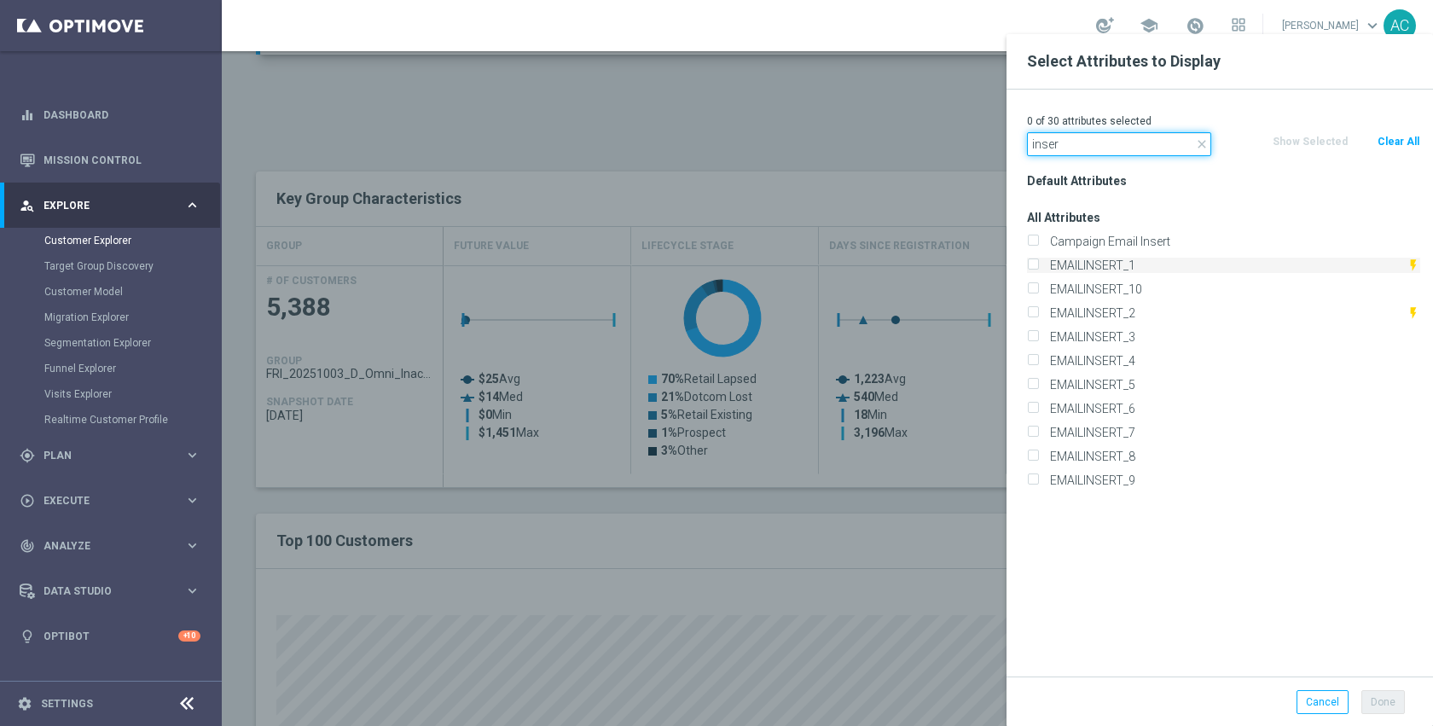
type input "inser"
click at [1132, 266] on label "EMAILINSERT_1" at bounding box center [1225, 265] width 363 height 15
click at [1038, 266] on input "EMAILINSERT_1" at bounding box center [1032, 267] width 11 height 11
checkbox input "true"
click at [1132, 301] on div "EMAILINSERT_2 flash_on" at bounding box center [1223, 313] width 419 height 24
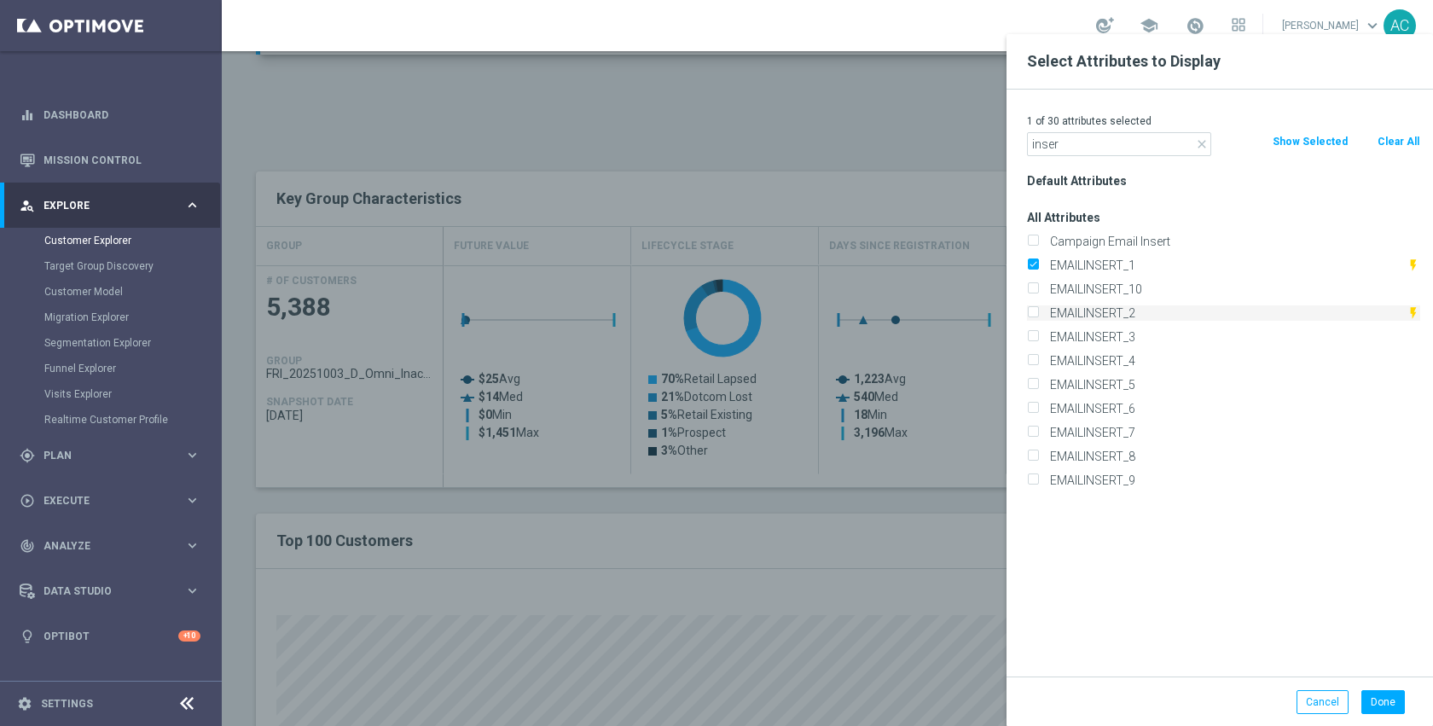
click at [1132, 305] on label "EMAILINSERT_2" at bounding box center [1225, 312] width 363 height 15
click at [1038, 310] on input "EMAILINSERT_2" at bounding box center [1032, 315] width 11 height 11
checkbox input "true"
click at [1132, 332] on label "EMAILINSERT_3" at bounding box center [1232, 336] width 376 height 15
click at [1038, 334] on input "EMAILINSERT_3" at bounding box center [1032, 339] width 11 height 11
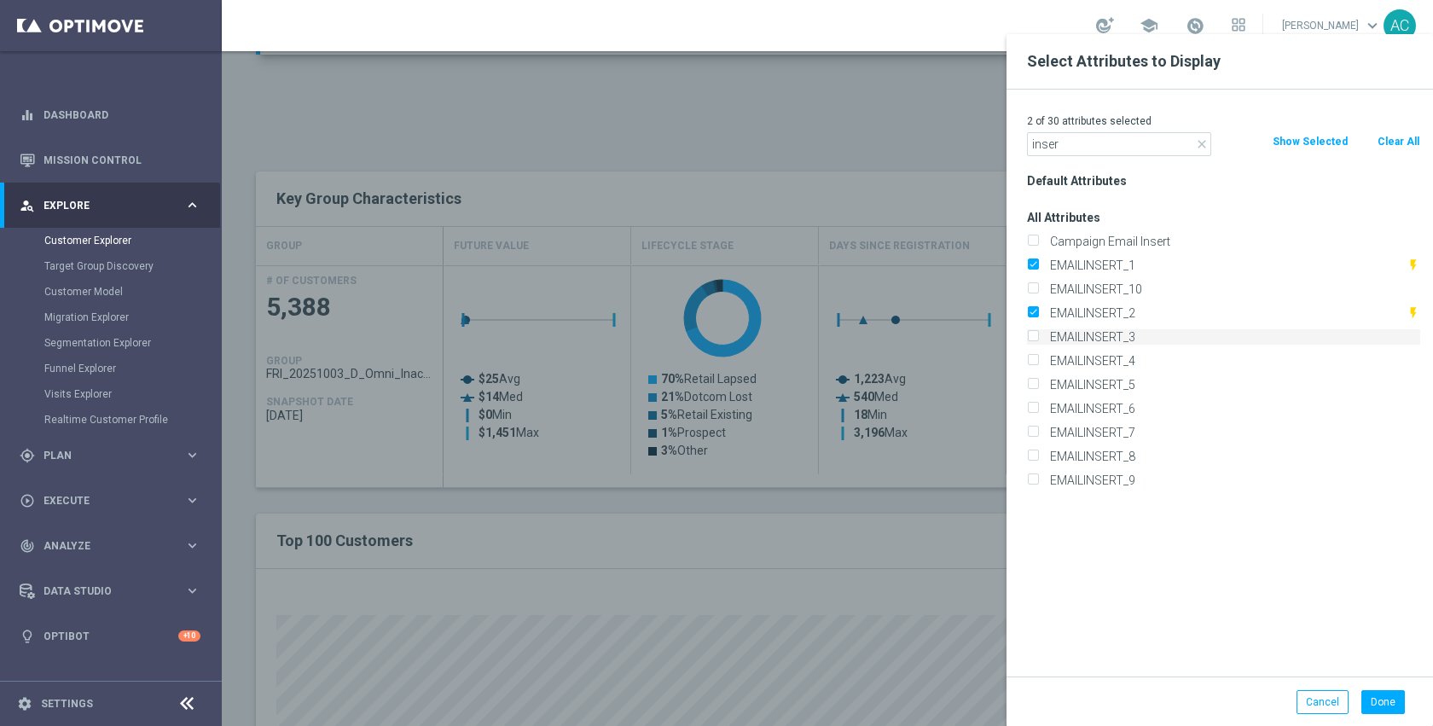
checkbox input "true"
click at [1132, 357] on label "EMAILINSERT_4" at bounding box center [1232, 360] width 376 height 15
click at [1038, 357] on input "EMAILINSERT_4" at bounding box center [1032, 362] width 11 height 11
checkbox input "true"
click at [1388, 694] on button "Done" at bounding box center [1384, 702] width 44 height 24
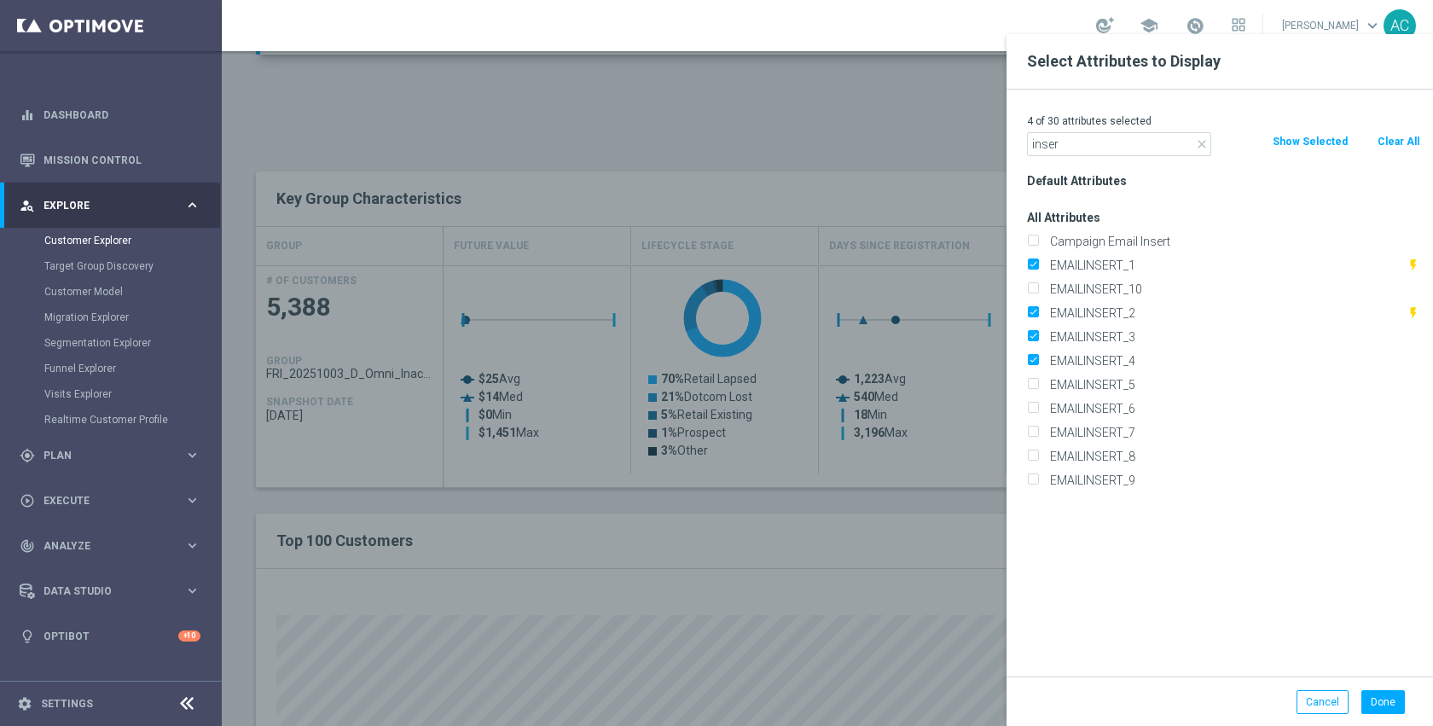
type input "Search"
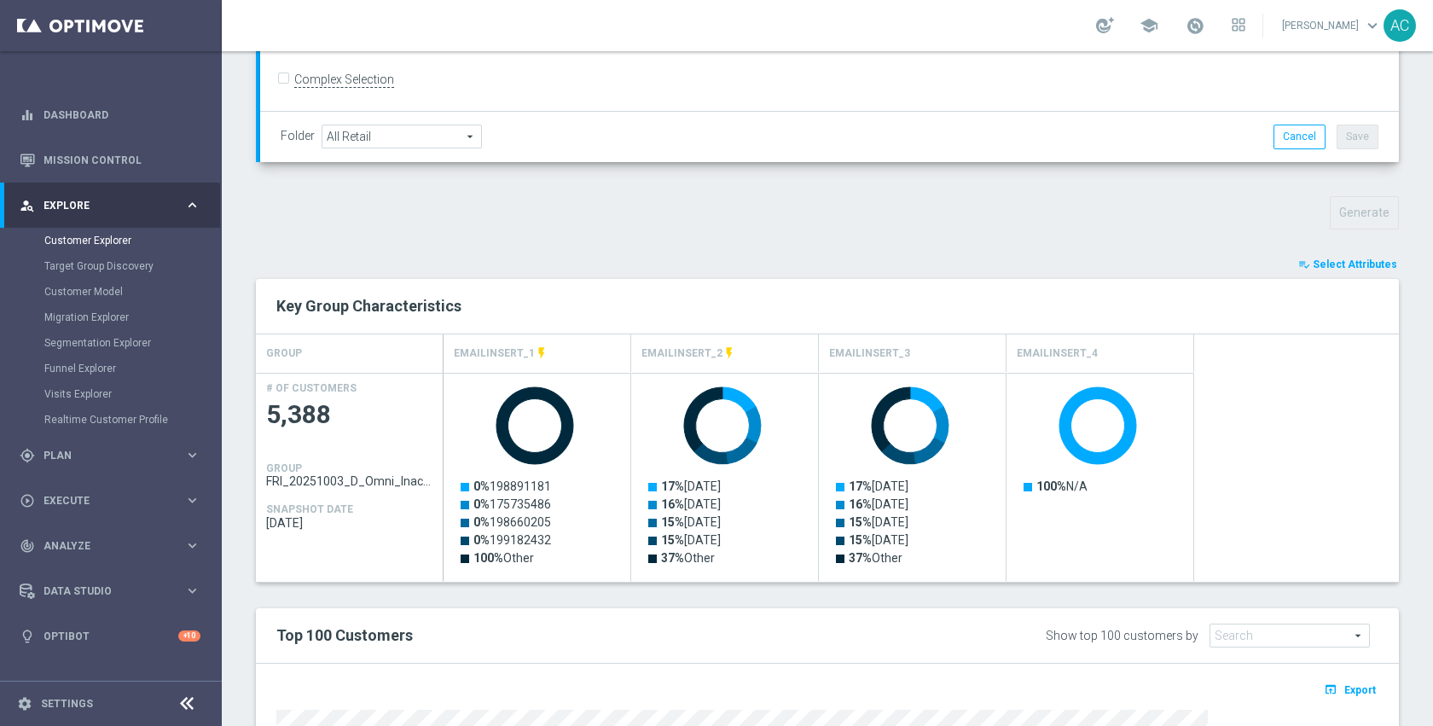
scroll to position [471, 0]
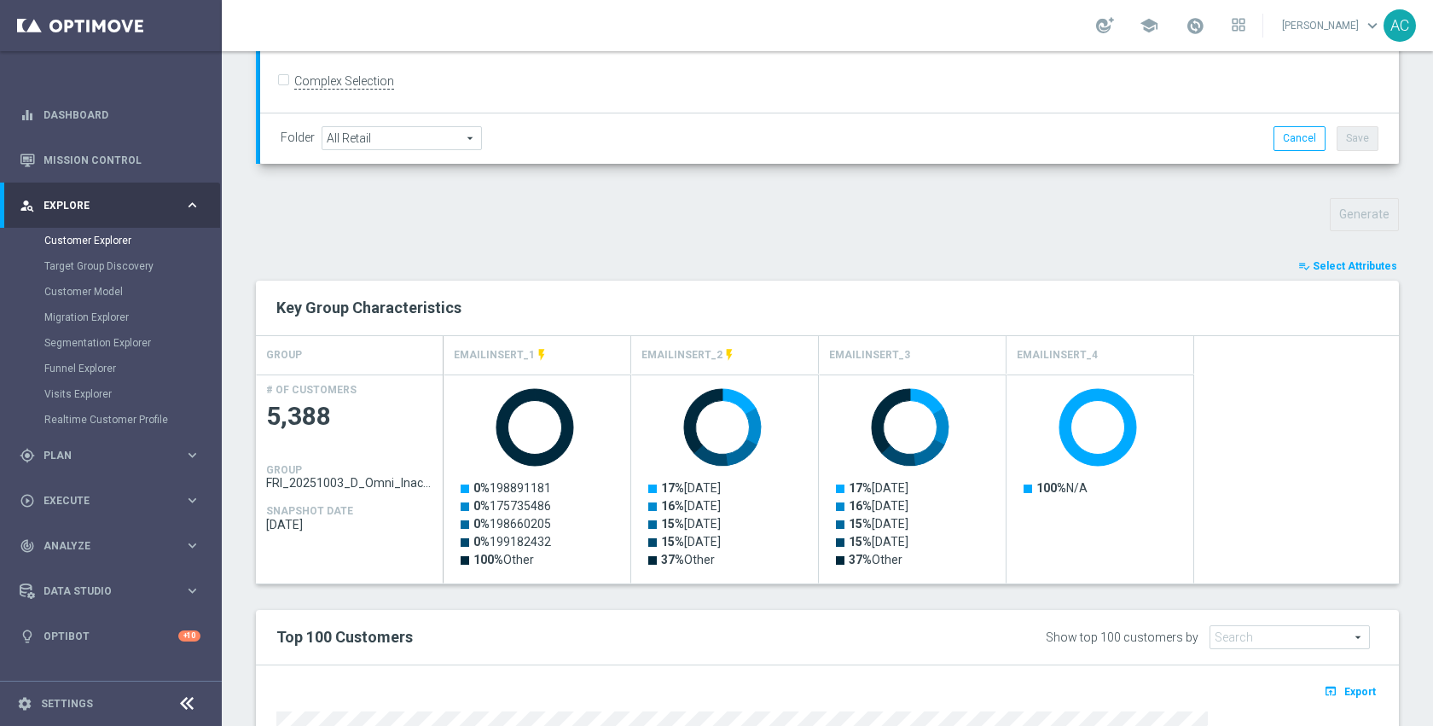
click at [1333, 260] on span "Select Attributes" at bounding box center [1355, 266] width 84 height 12
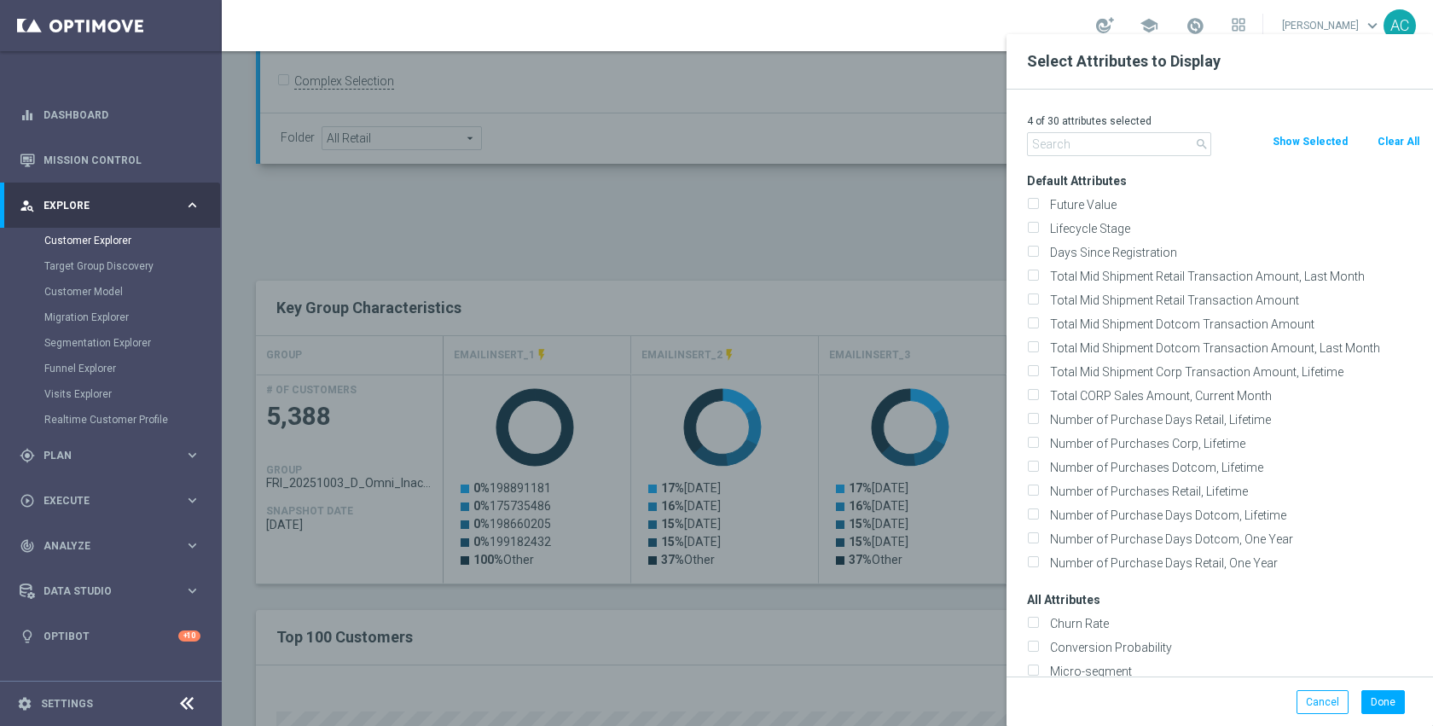
click at [1311, 147] on button "Show Selected" at bounding box center [1310, 141] width 78 height 19
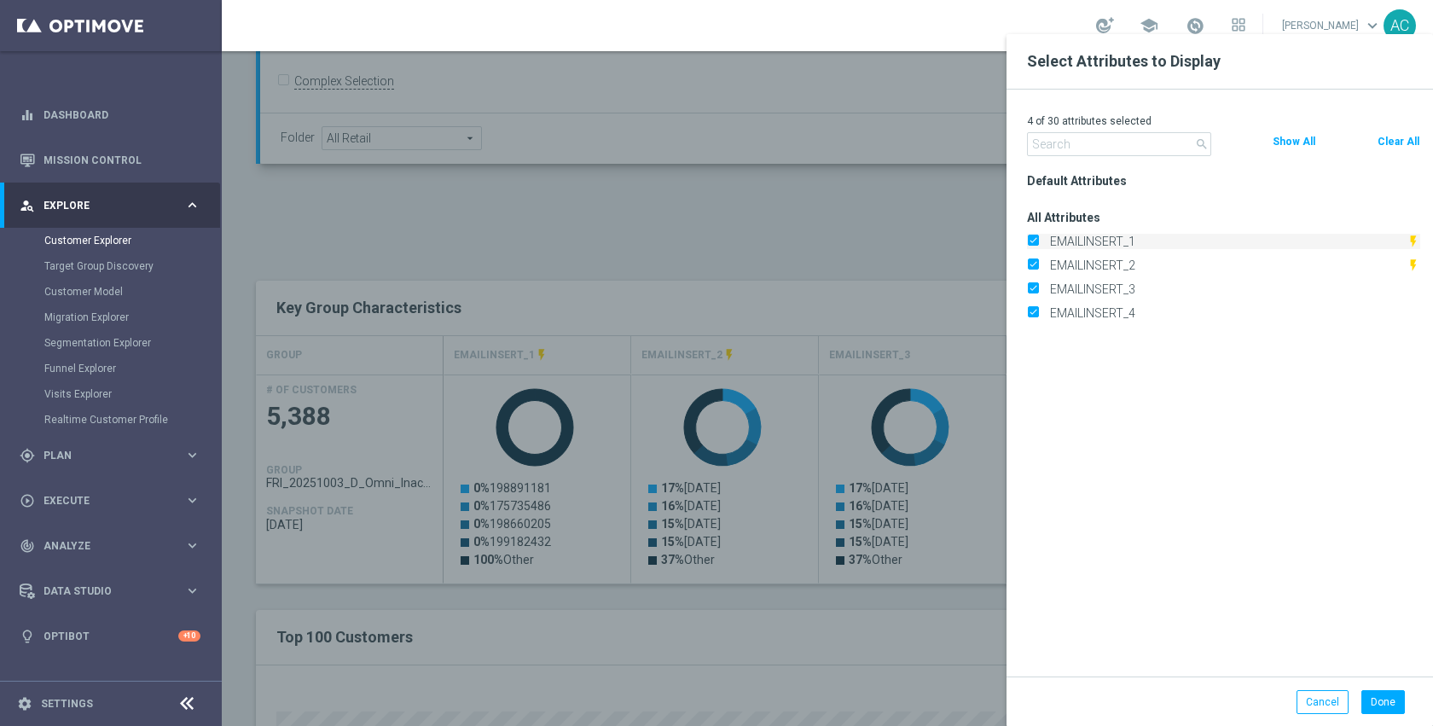
click at [1119, 241] on label "EMAILINSERT_1" at bounding box center [1225, 241] width 363 height 15
click at [1038, 241] on input "EMAILINSERT_1" at bounding box center [1032, 243] width 11 height 11
click at [1380, 697] on button "Done" at bounding box center [1384, 702] width 44 height 24
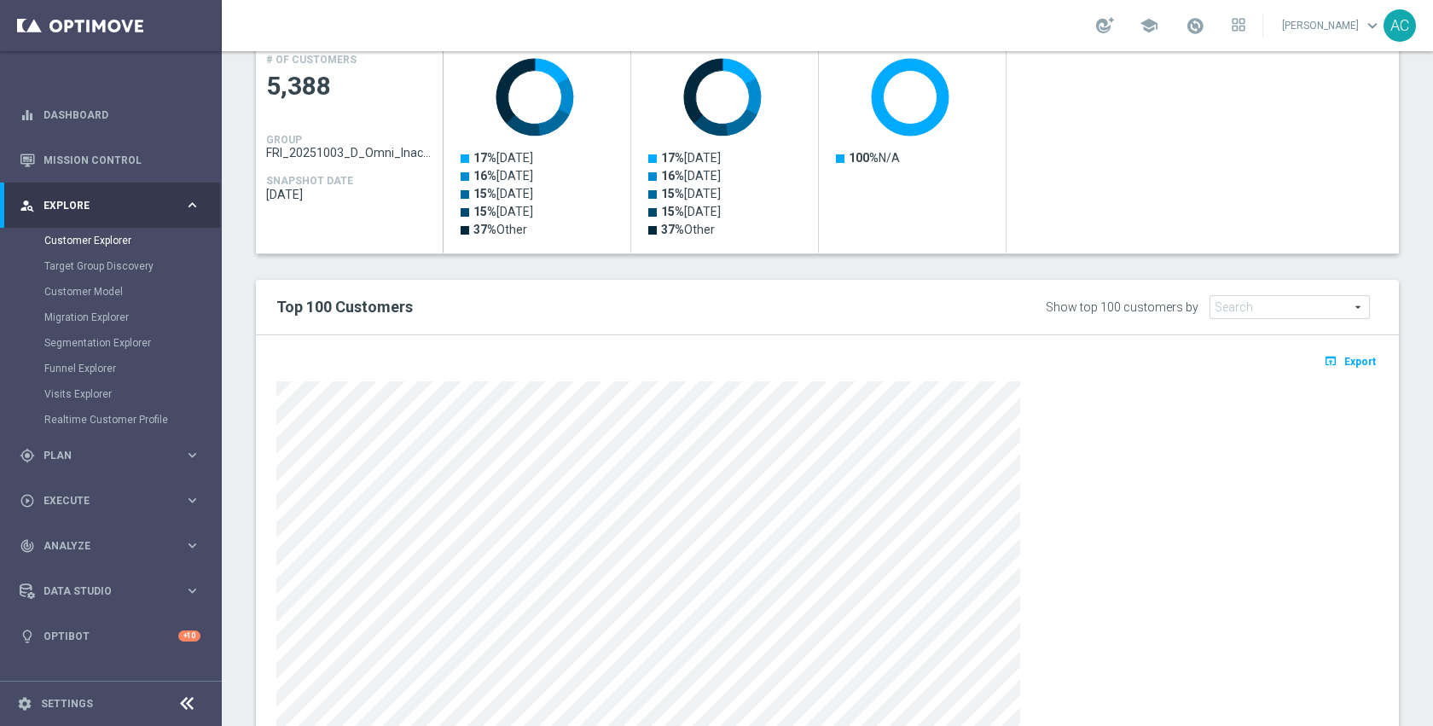
scroll to position [807, 0]
